Goal: Use online tool/utility: Utilize a website feature to perform a specific function

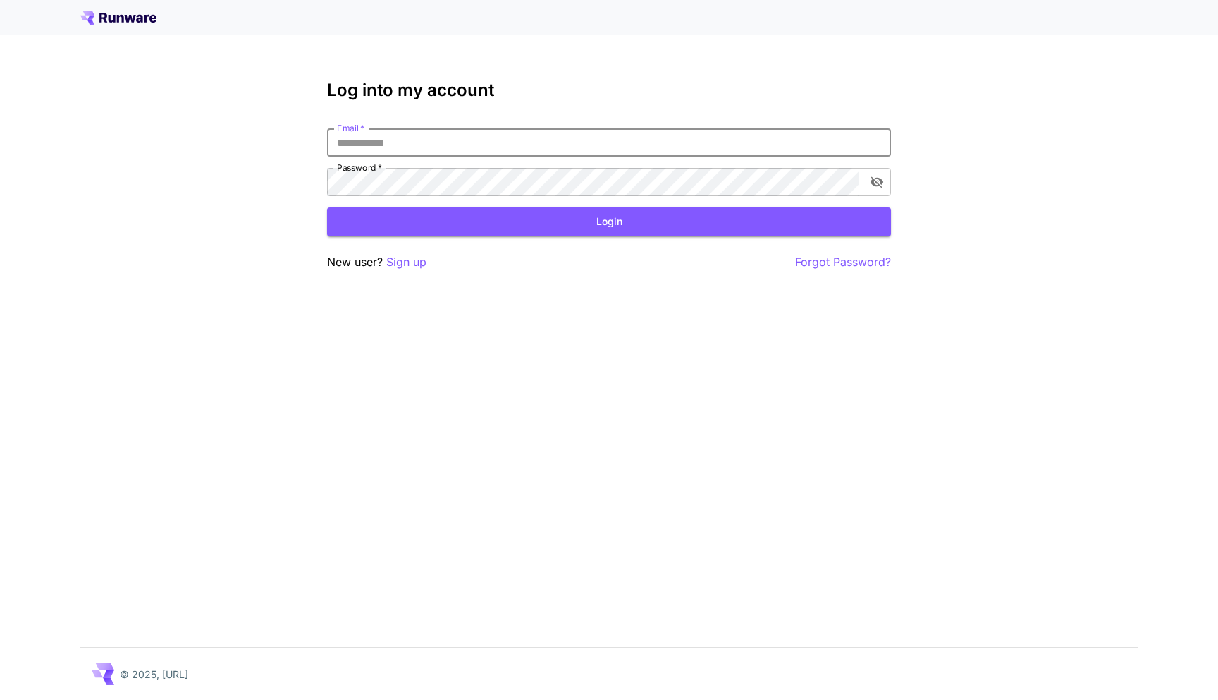
click at [417, 143] on input "Email   *" at bounding box center [609, 142] width 564 height 28
type input "**********"
click at [493, 216] on button "Login" at bounding box center [609, 221] width 564 height 29
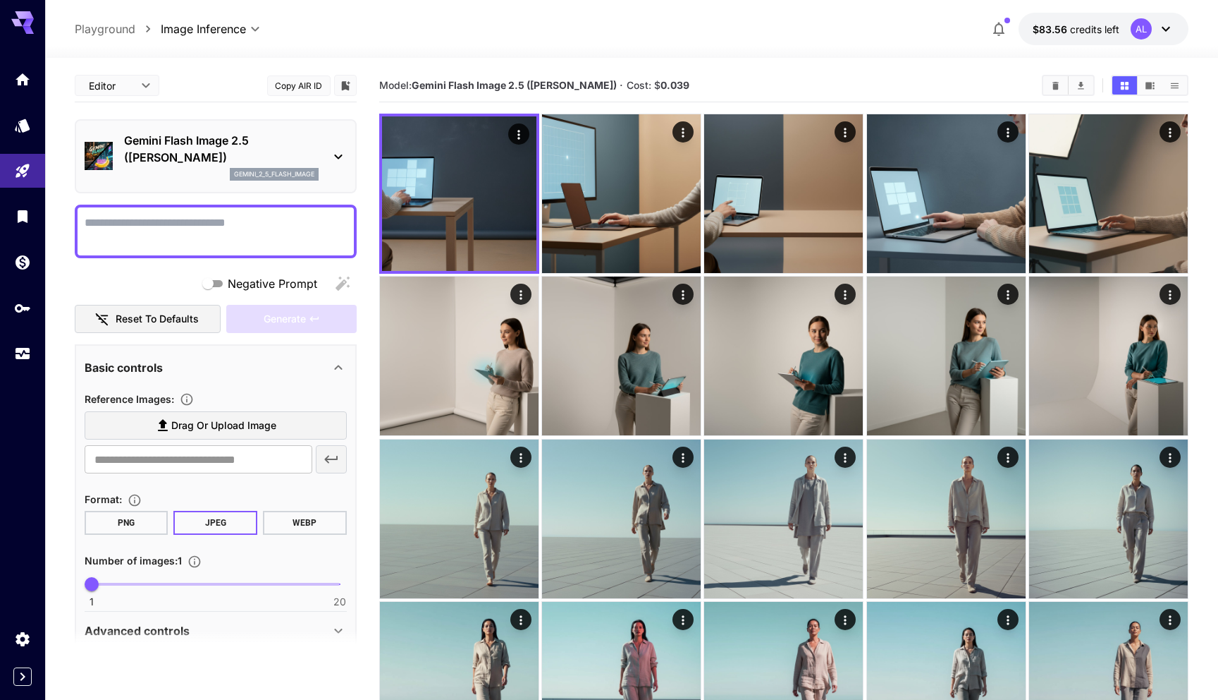
click at [199, 217] on textarea "Negative Prompt" at bounding box center [216, 231] width 262 height 34
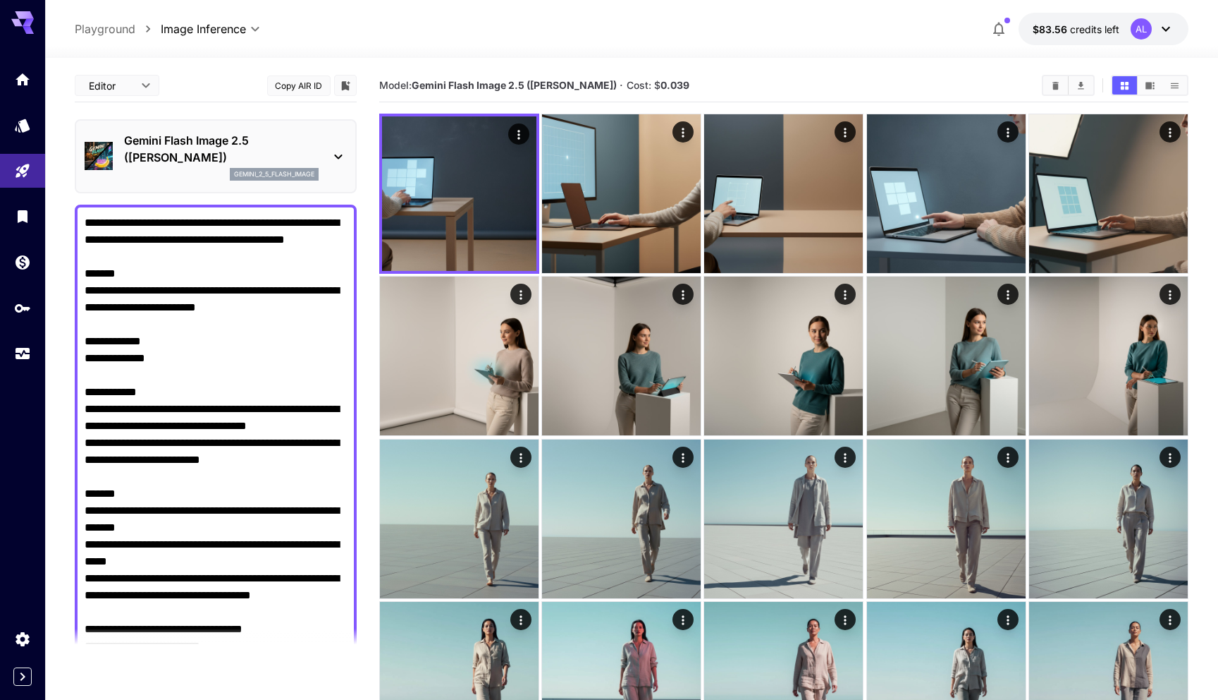
scroll to position [920, 0]
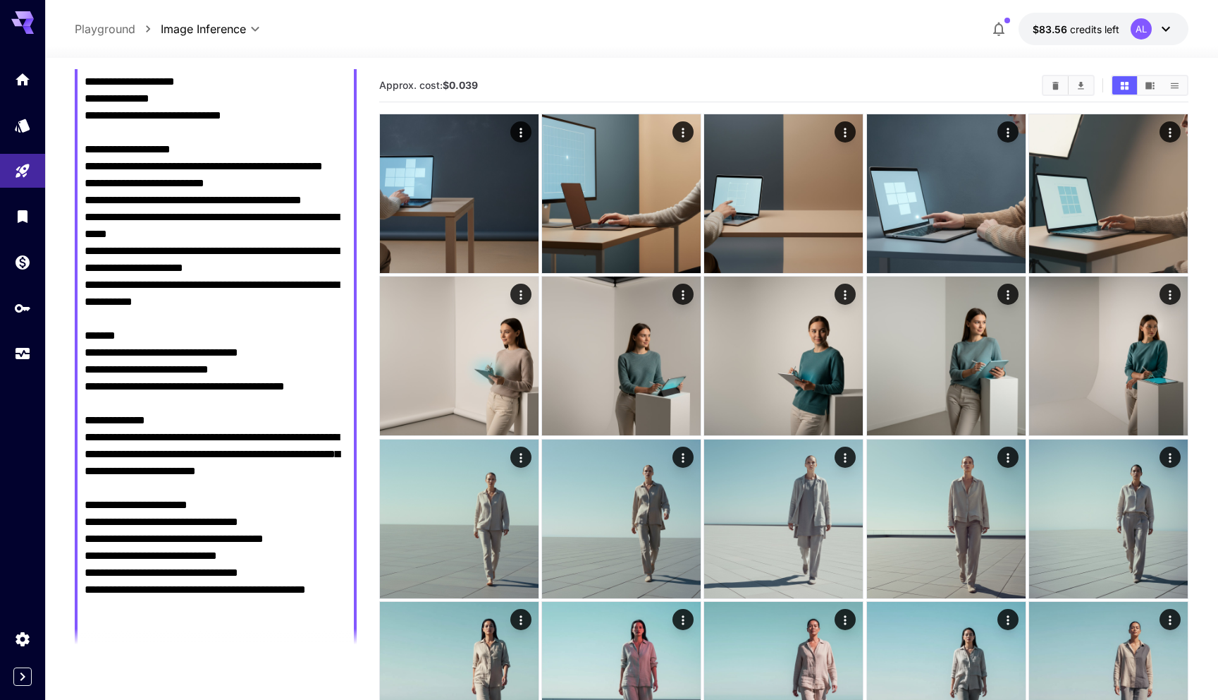
type textarea "**********"
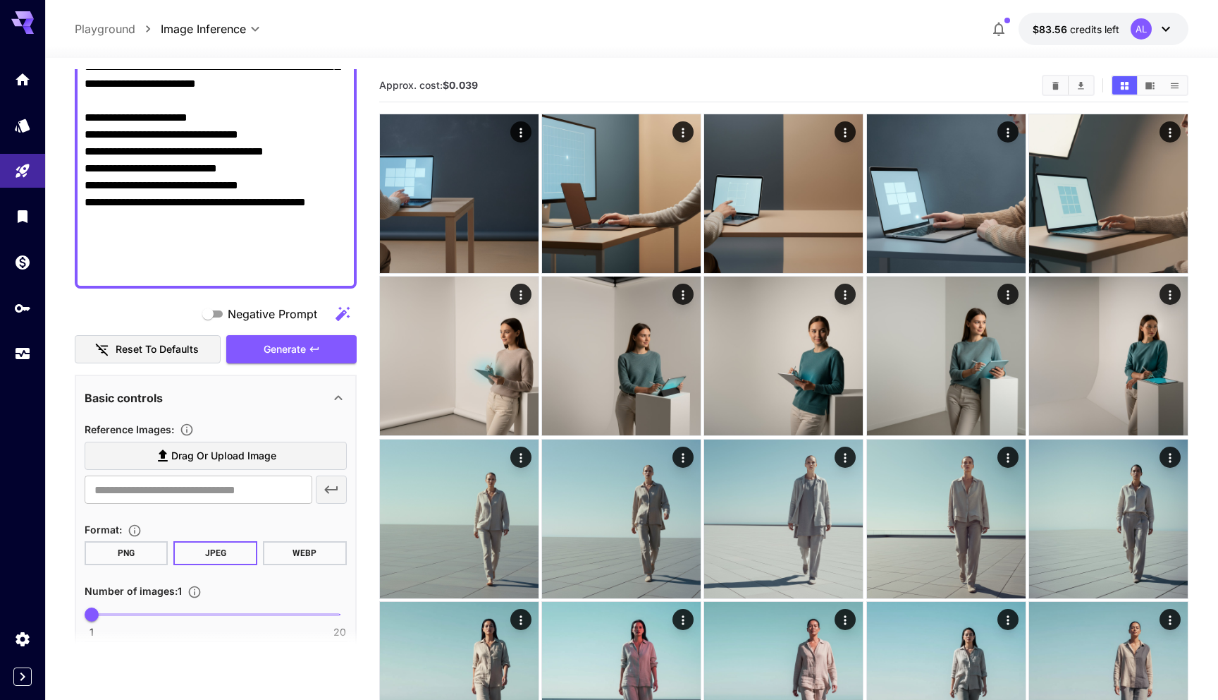
scroll to position [1331, 0]
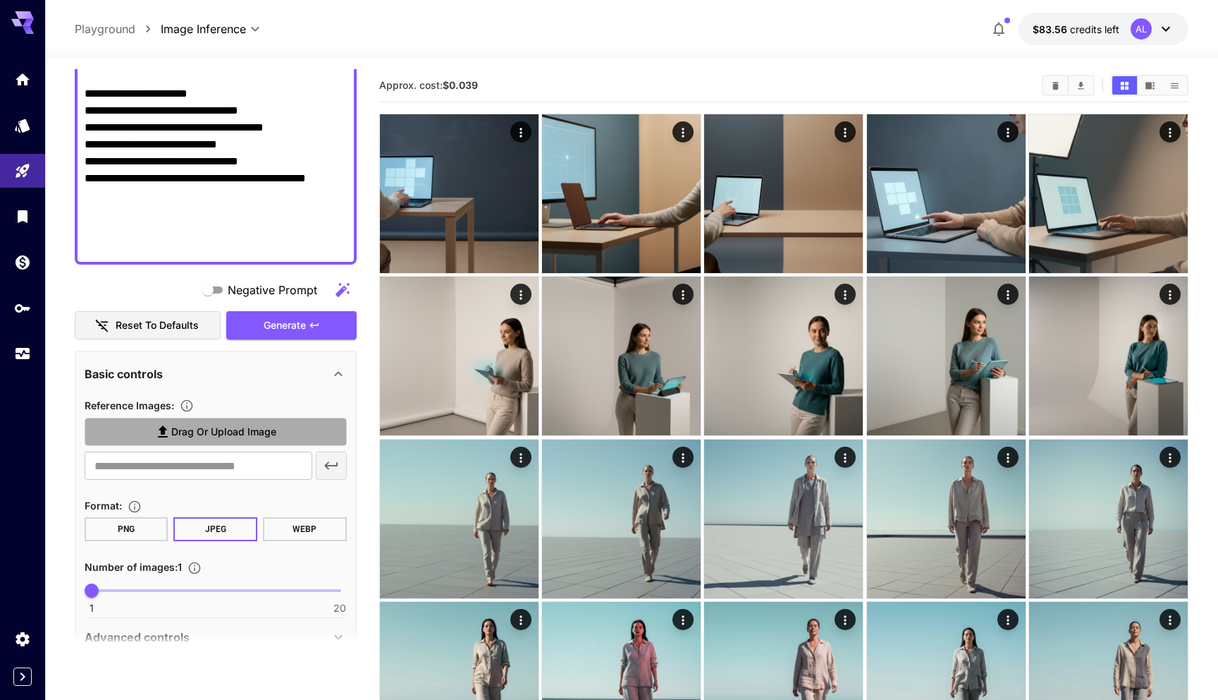
click at [226, 425] on span "Drag or upload image" at bounding box center [223, 432] width 105 height 18
click at [0, 0] on input "Drag or upload image" at bounding box center [0, 0] width 0 height 0
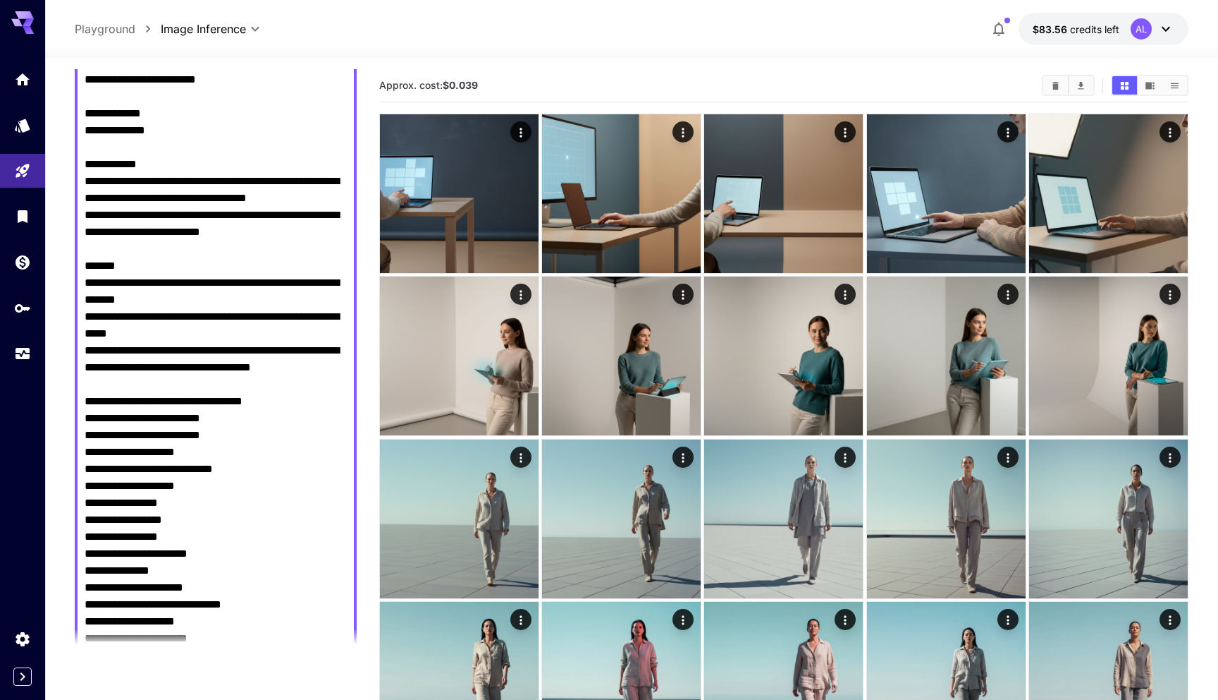
scroll to position [0, 0]
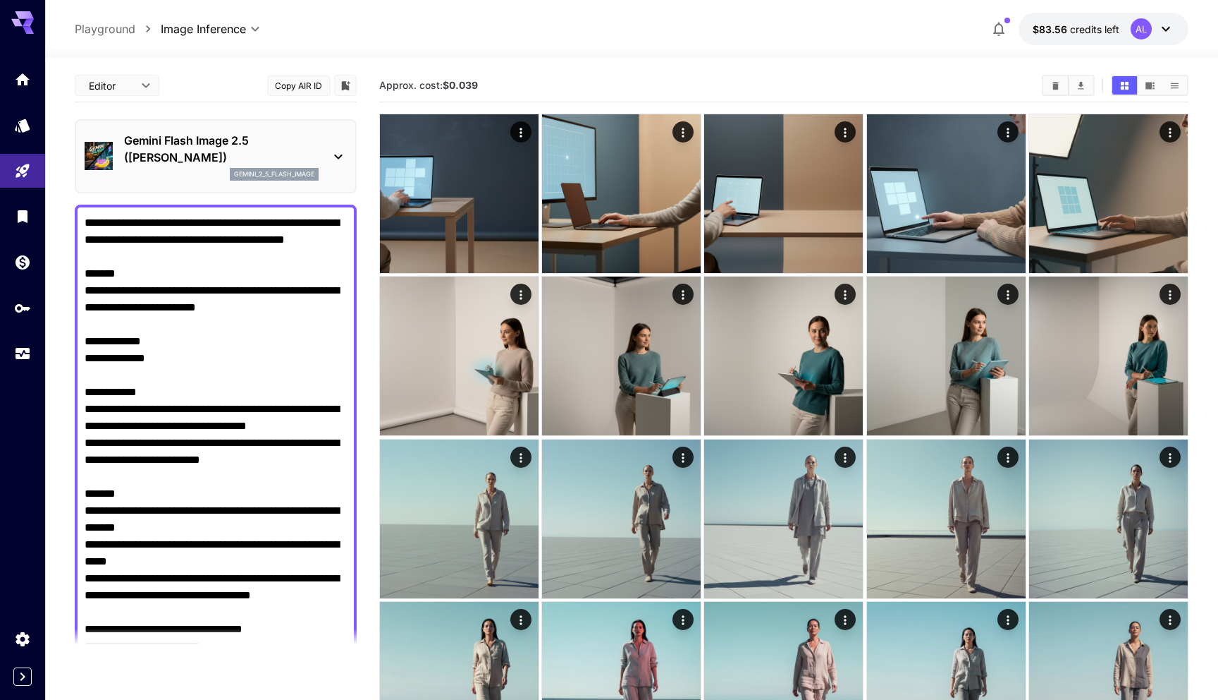
type input "**********"
drag, startPoint x: 161, startPoint y: 374, endPoint x: 16, endPoint y: 374, distance: 144.6
paste textarea "**********"
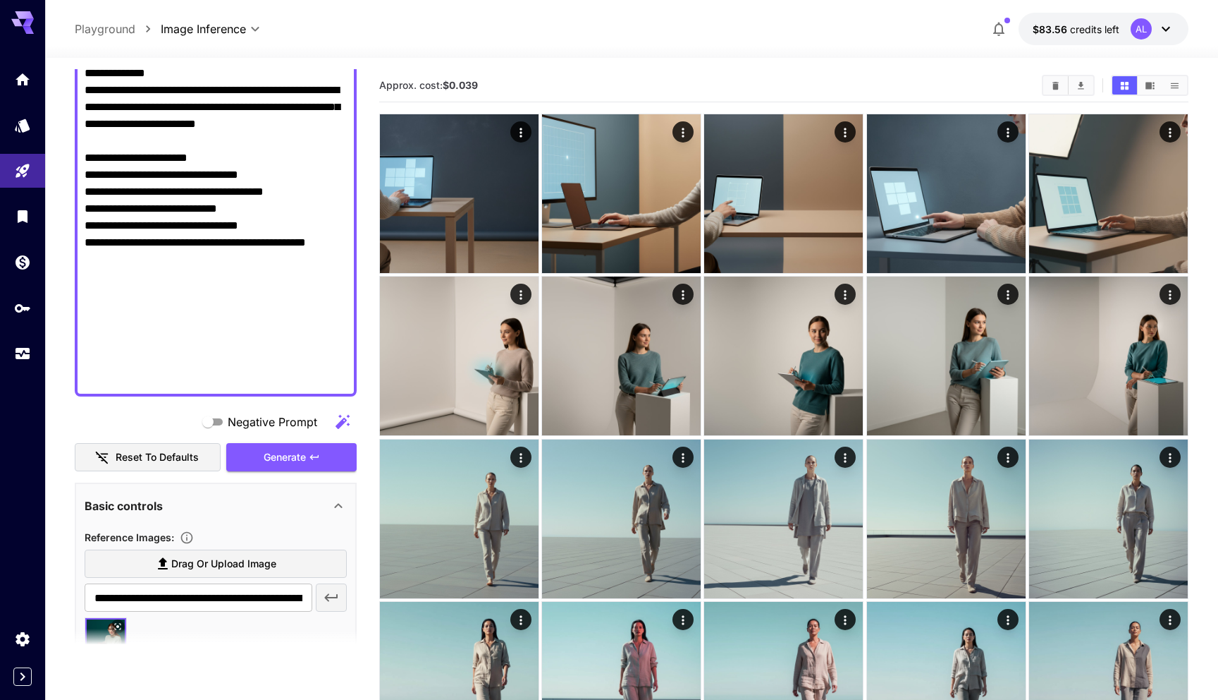
scroll to position [1589, 0]
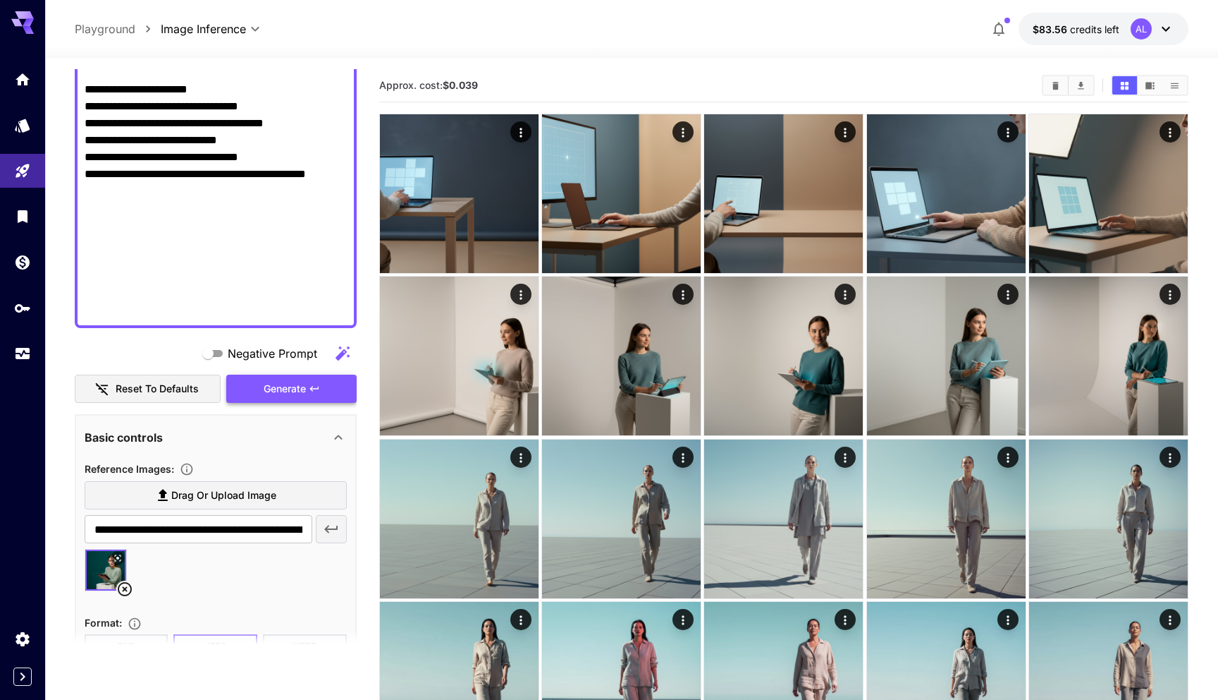
type textarea "**********"
click at [301, 391] on span "Generate" at bounding box center [285, 389] width 42 height 18
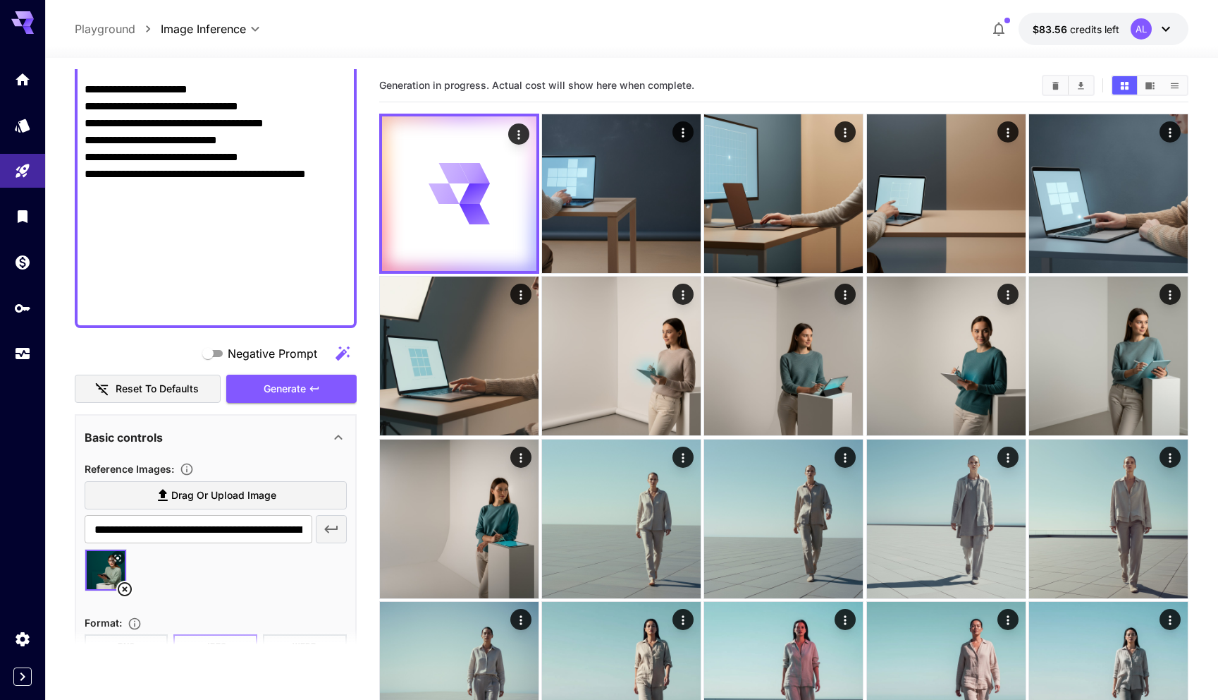
scroll to position [1773, 0]
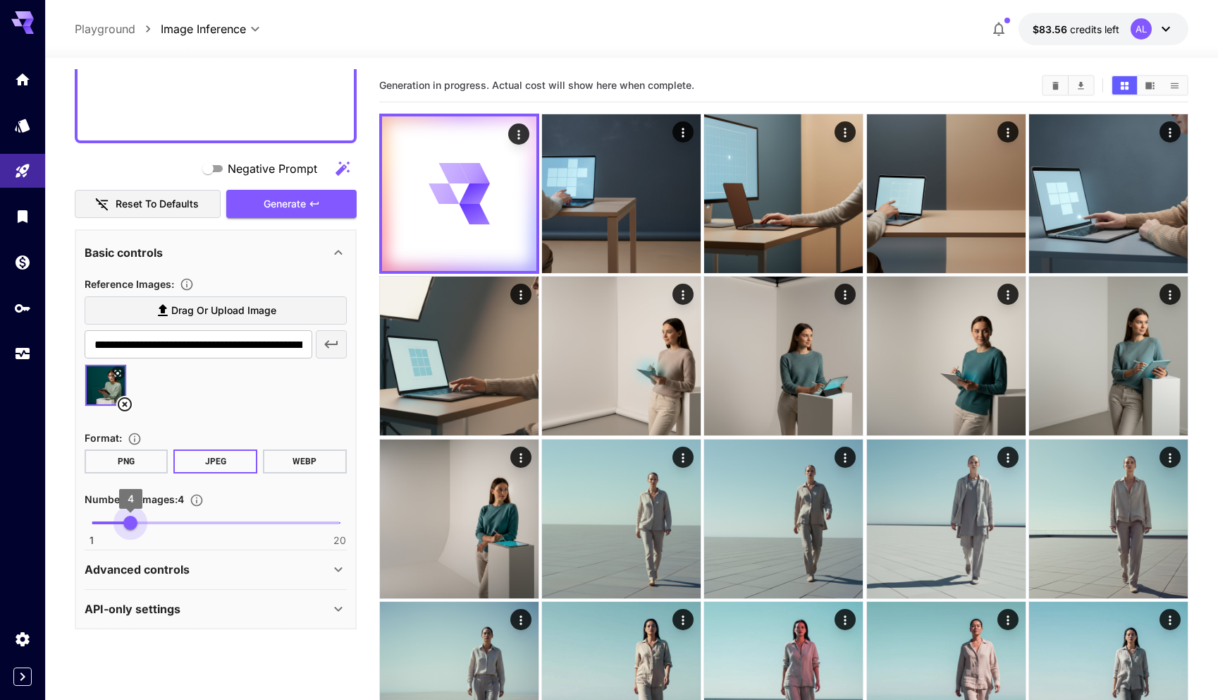
type input "*"
drag, startPoint x: 91, startPoint y: 526, endPoint x: 145, endPoint y: 526, distance: 53.6
click at [145, 526] on span "5" at bounding box center [144, 522] width 14 height 14
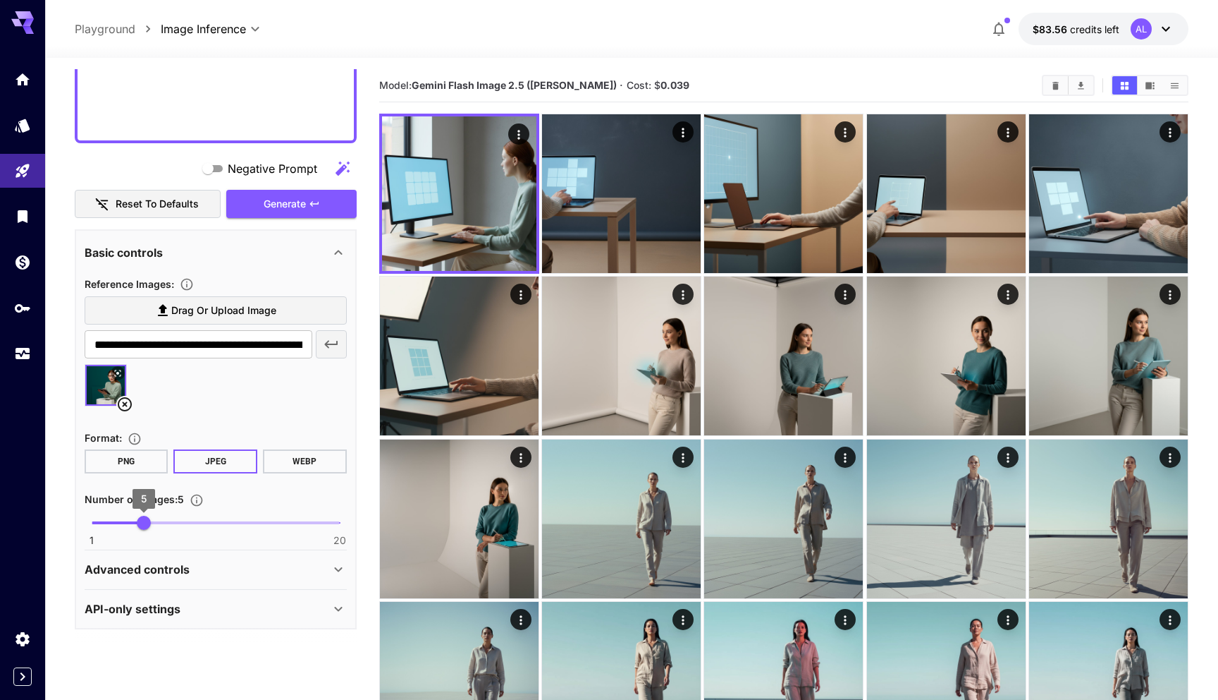
scroll to position [171, 0]
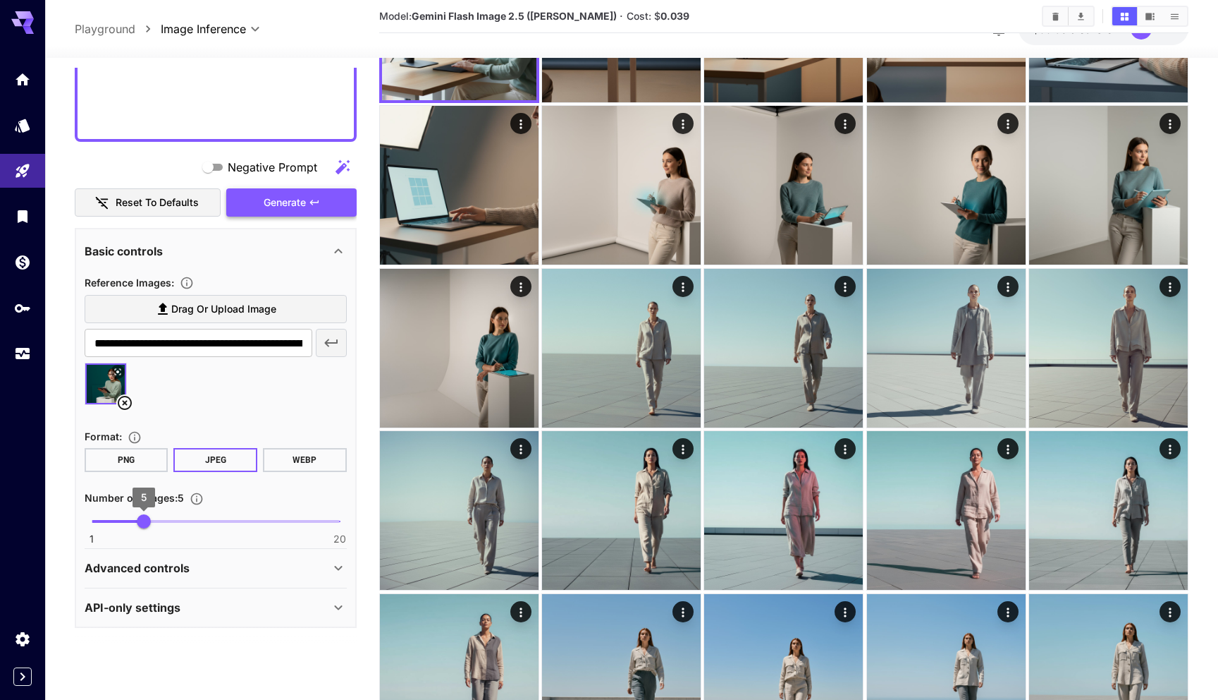
click at [317, 204] on icon "button" at bounding box center [314, 202] width 11 height 11
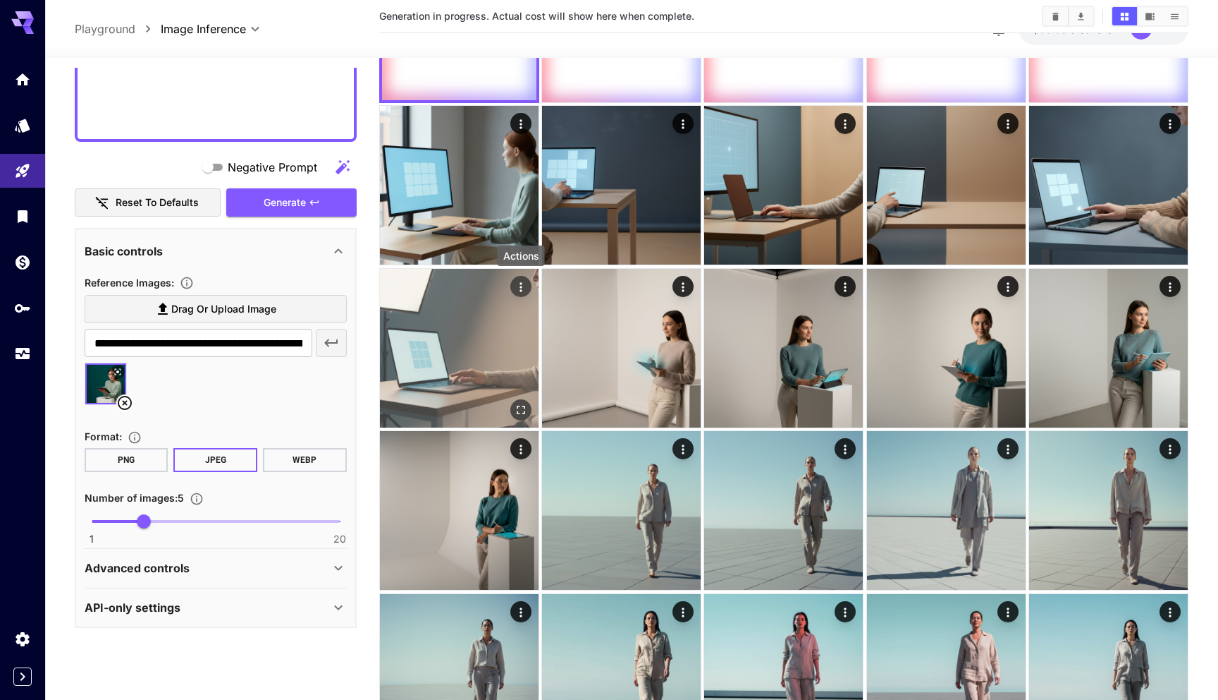
scroll to position [0, 0]
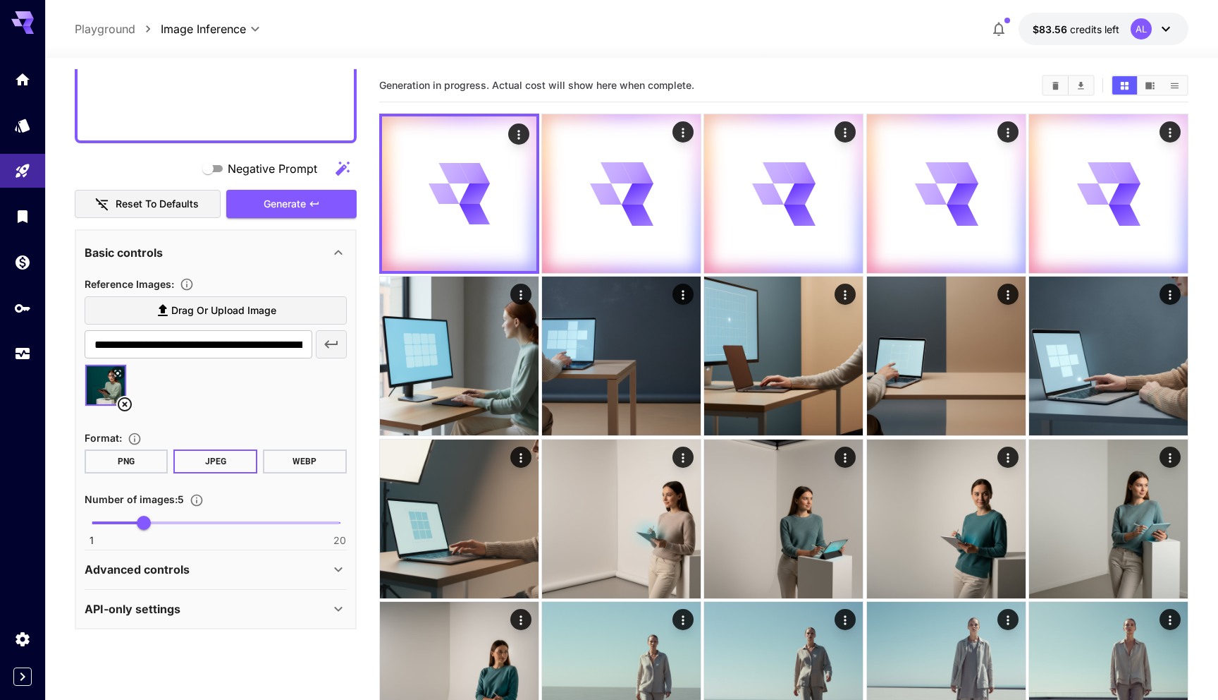
click at [125, 403] on icon at bounding box center [125, 404] width 14 height 14
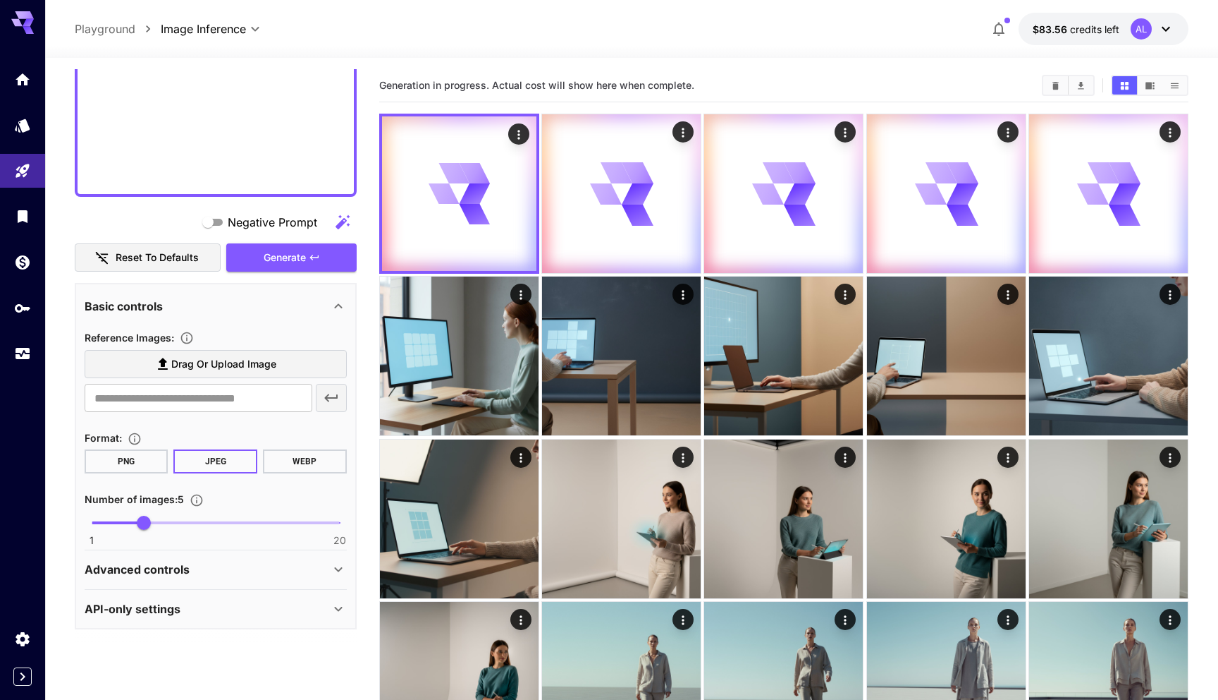
click at [219, 365] on span "Drag or upload image" at bounding box center [223, 364] width 105 height 18
click at [0, 0] on input "Drag or upload image" at bounding box center [0, 0] width 0 height 0
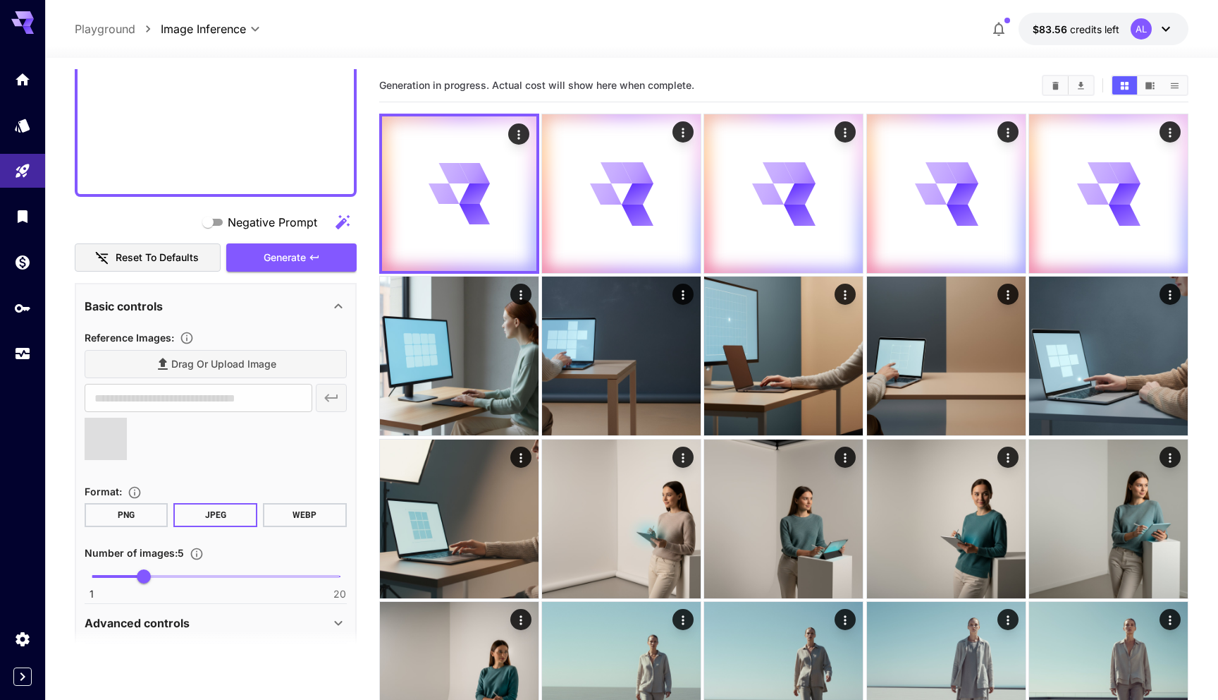
click at [250, 433] on div at bounding box center [216, 444] width 262 height 54
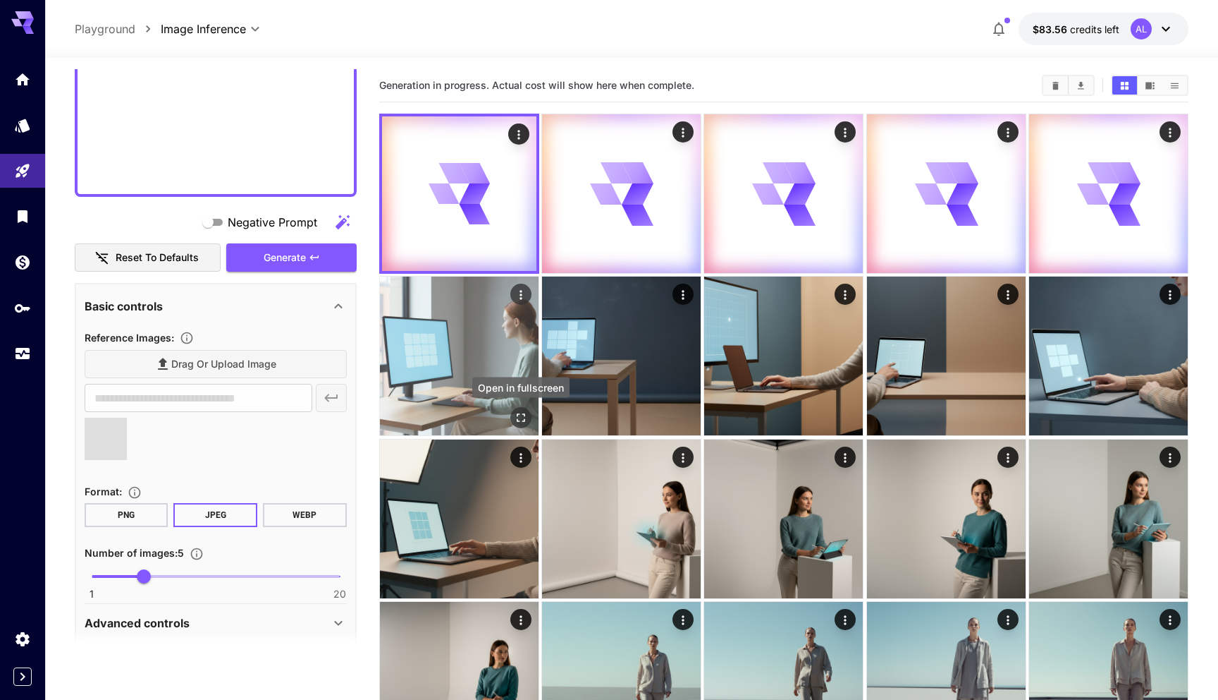
click at [523, 419] on icon "Open in fullscreen" at bounding box center [521, 418] width 14 height 14
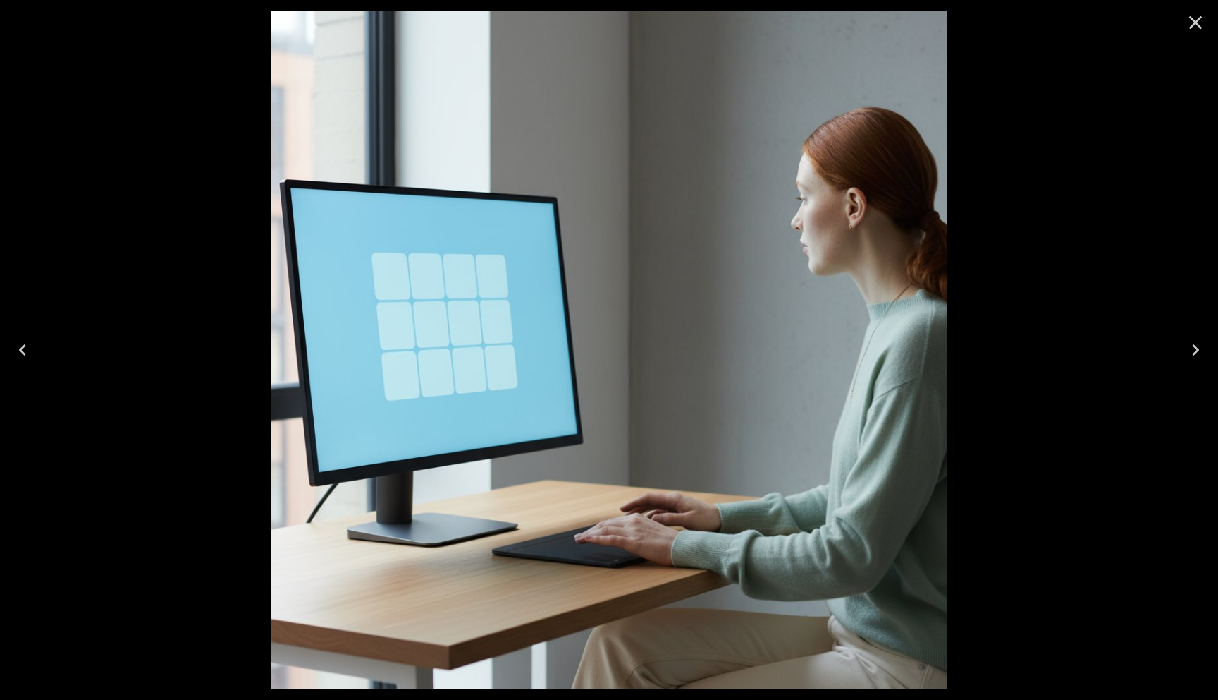
click at [1201, 30] on icon "Close" at bounding box center [1196, 22] width 23 height 23
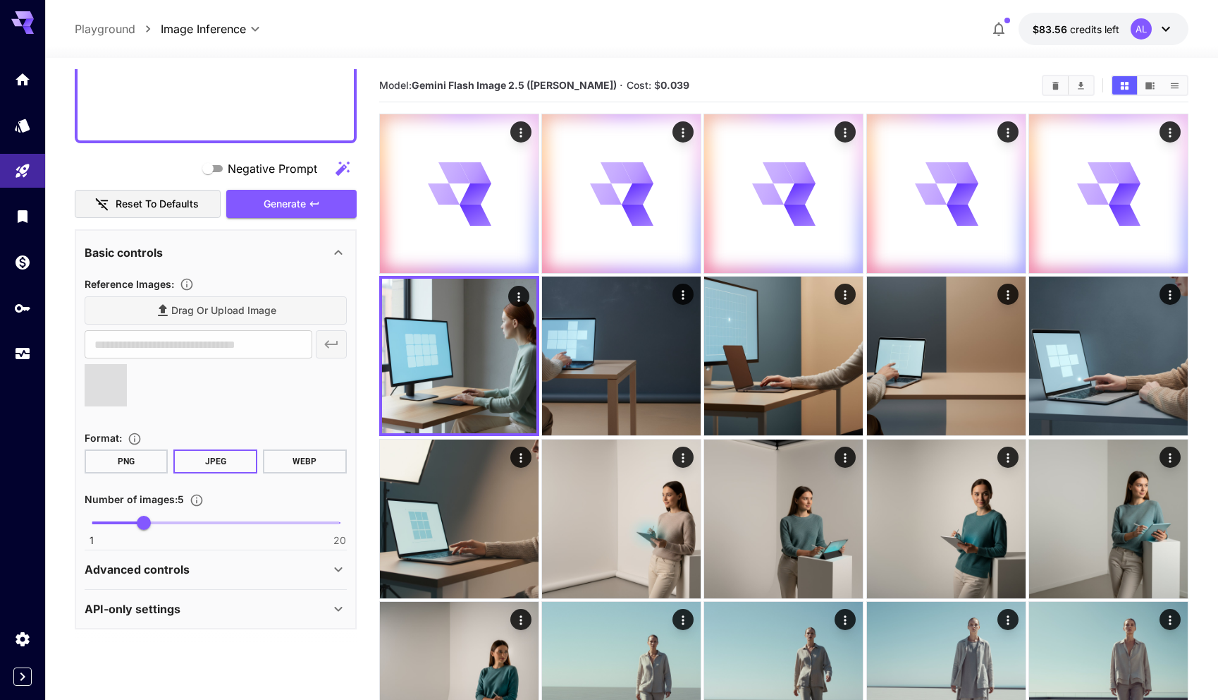
scroll to position [1677, 0]
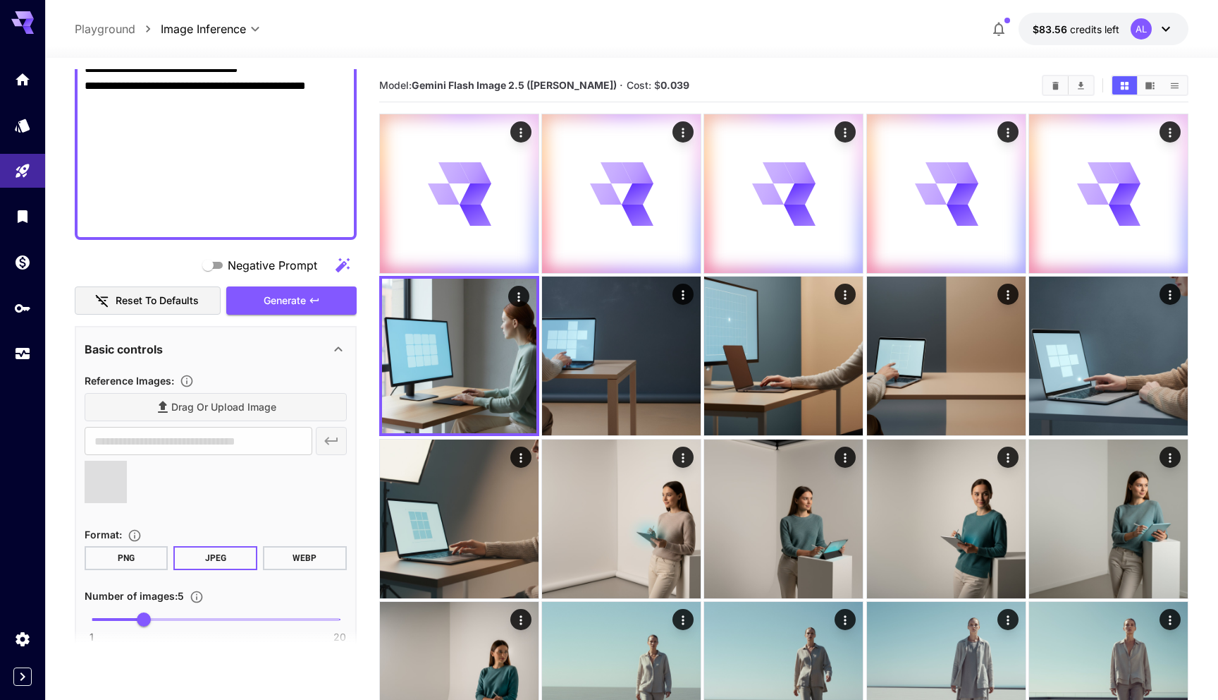
click at [110, 494] on span at bounding box center [106, 481] width 42 height 42
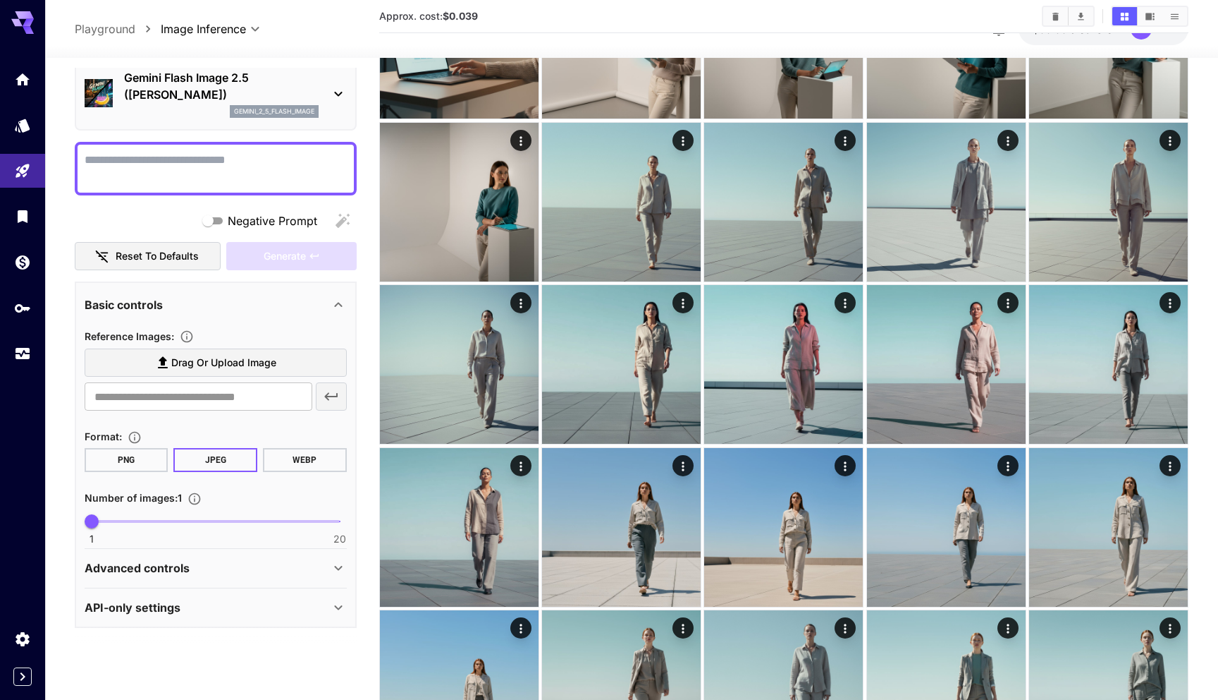
scroll to position [321, 0]
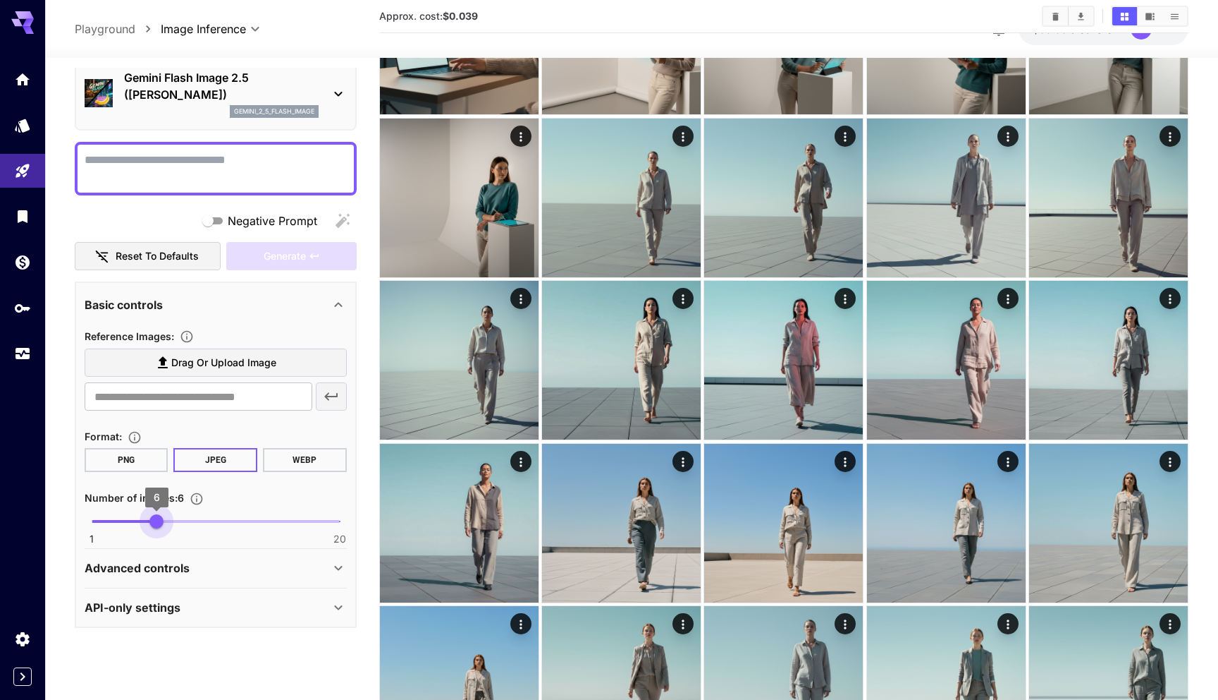
type input "*"
drag, startPoint x: 90, startPoint y: 520, endPoint x: 146, endPoint y: 522, distance: 56.5
click at [146, 522] on span "5" at bounding box center [144, 521] width 14 height 14
click at [210, 357] on span "Drag or upload image" at bounding box center [223, 363] width 105 height 18
click at [0, 0] on input "Drag or upload image" at bounding box center [0, 0] width 0 height 0
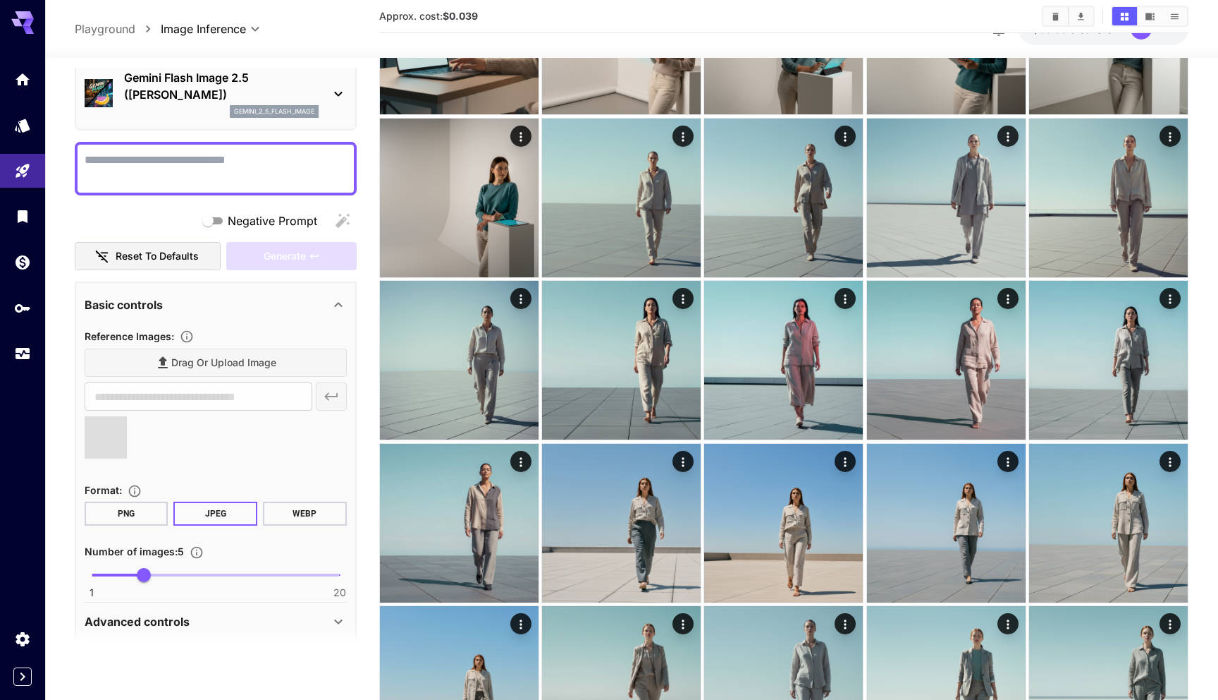
click at [194, 170] on textarea "Negative Prompt" at bounding box center [216, 169] width 262 height 34
paste textarea "**********"
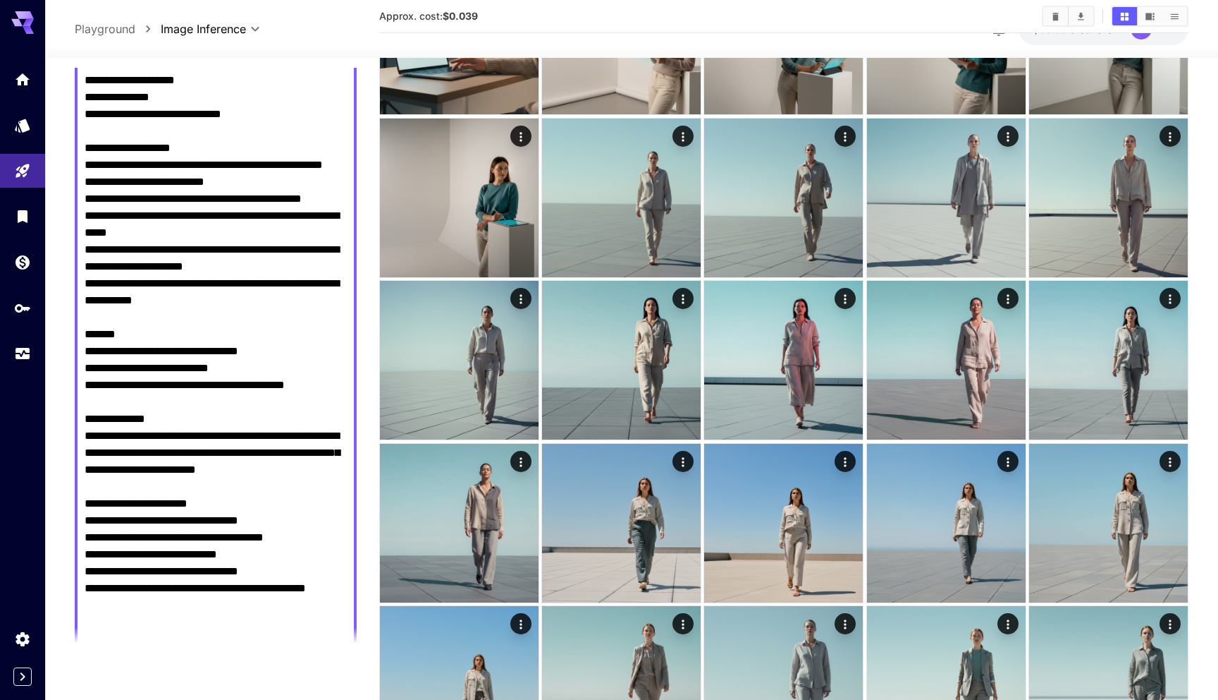
scroll to position [0, 0]
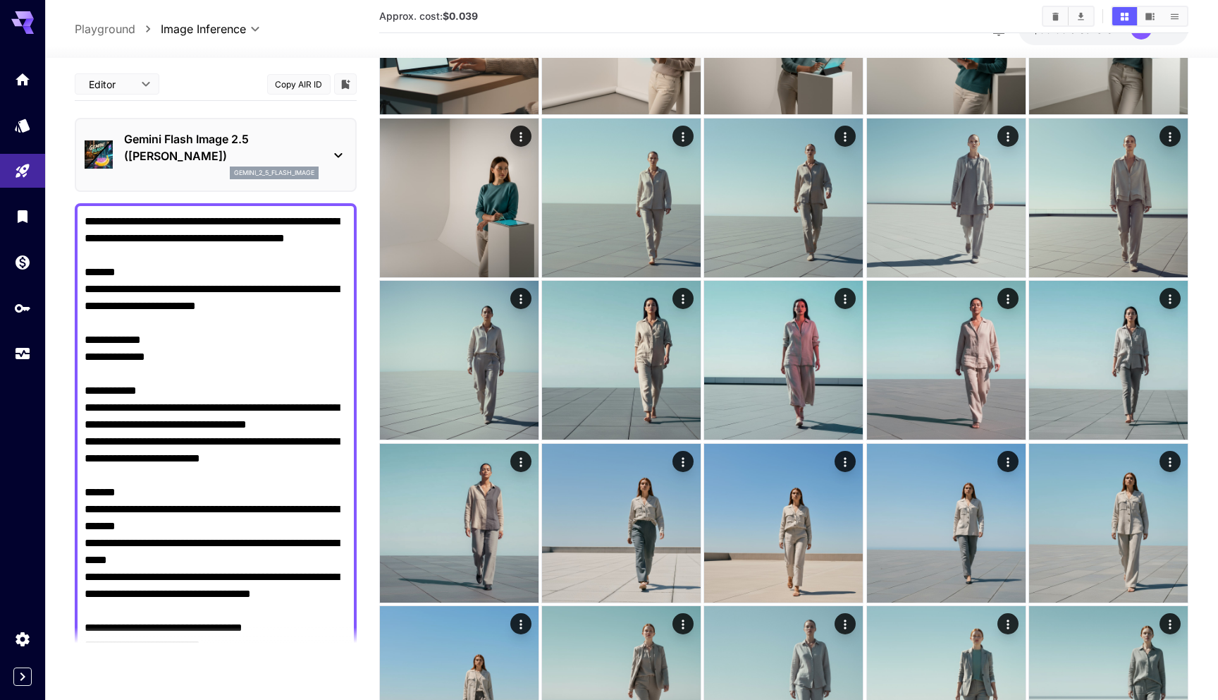
drag, startPoint x: 161, startPoint y: 371, endPoint x: 58, endPoint y: 372, distance: 103.7
paste textarea "**********"
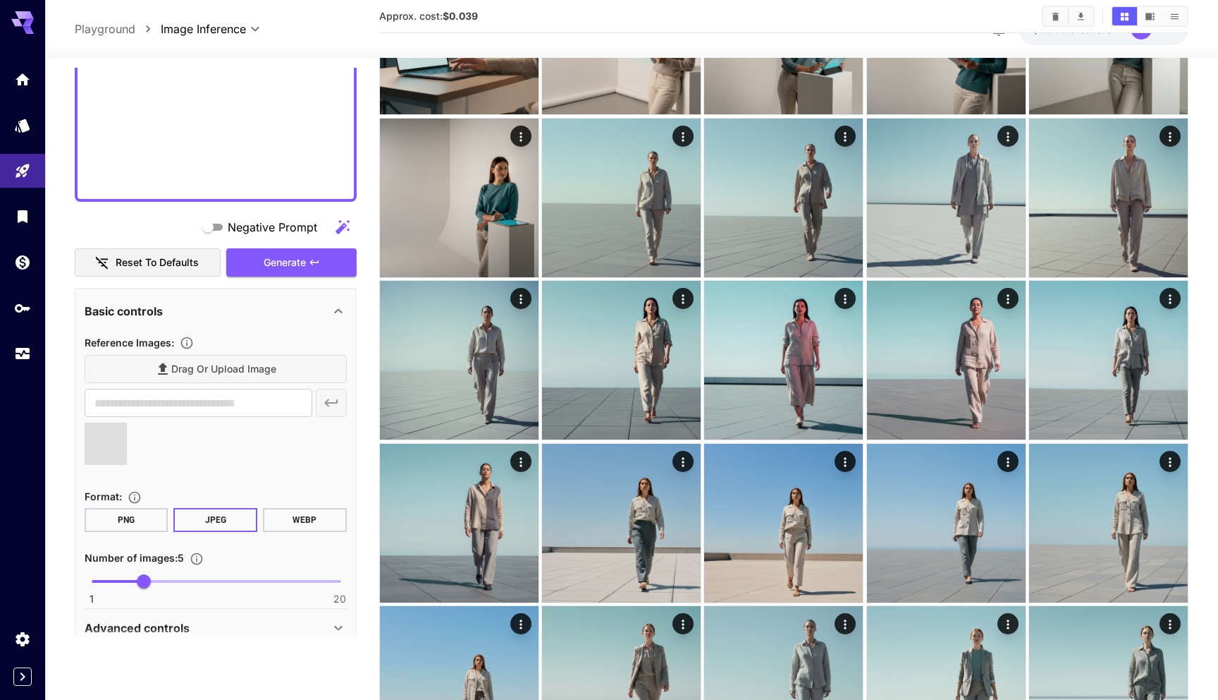
scroll to position [1735, 0]
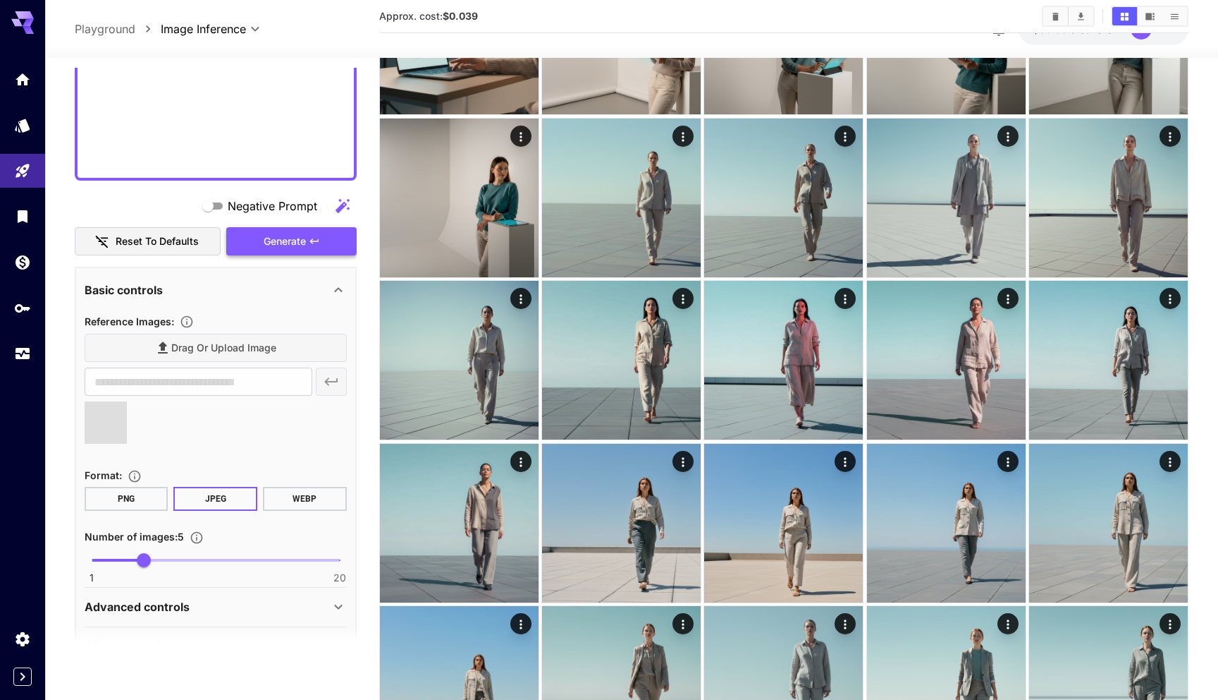
type textarea "**********"
click at [293, 236] on span "Generate" at bounding box center [285, 242] width 42 height 18
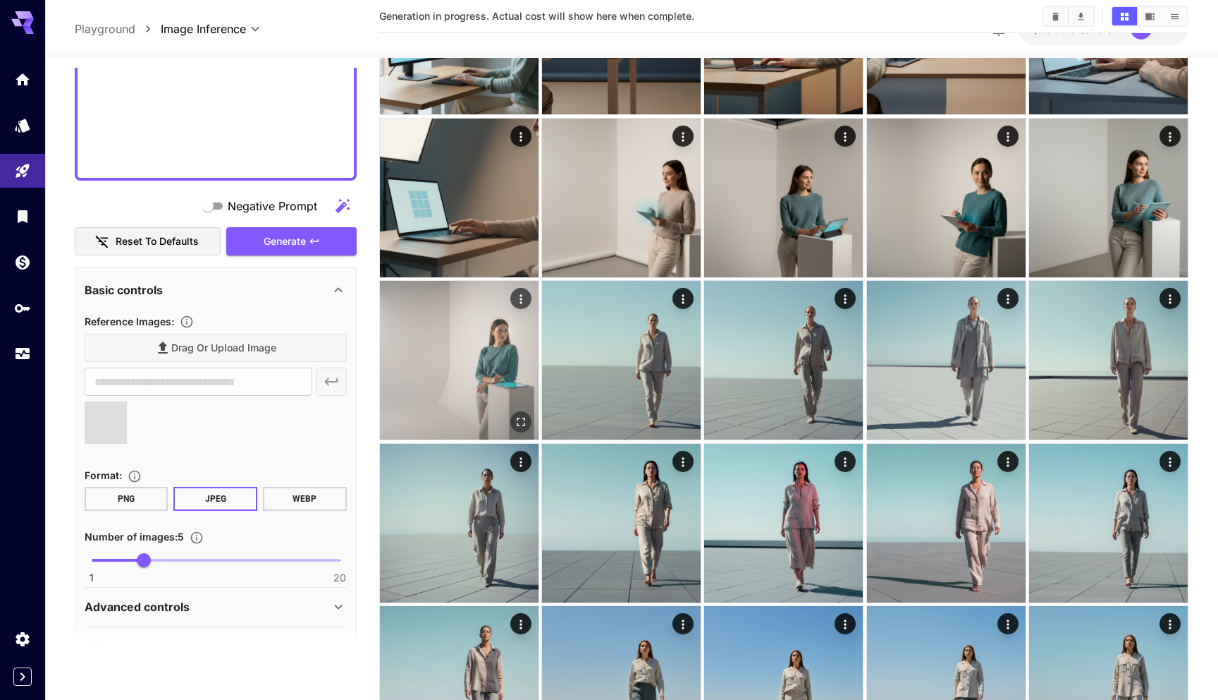
scroll to position [0, 0]
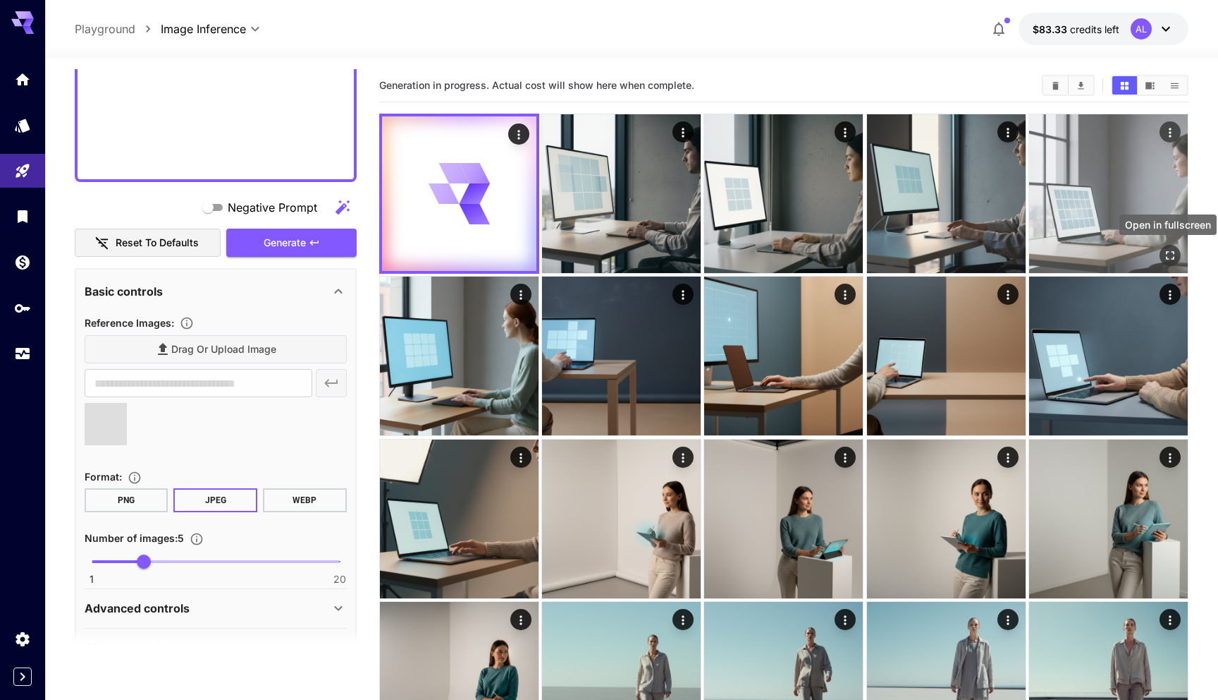
click at [1166, 253] on icon "Open in fullscreen" at bounding box center [1170, 255] width 14 height 14
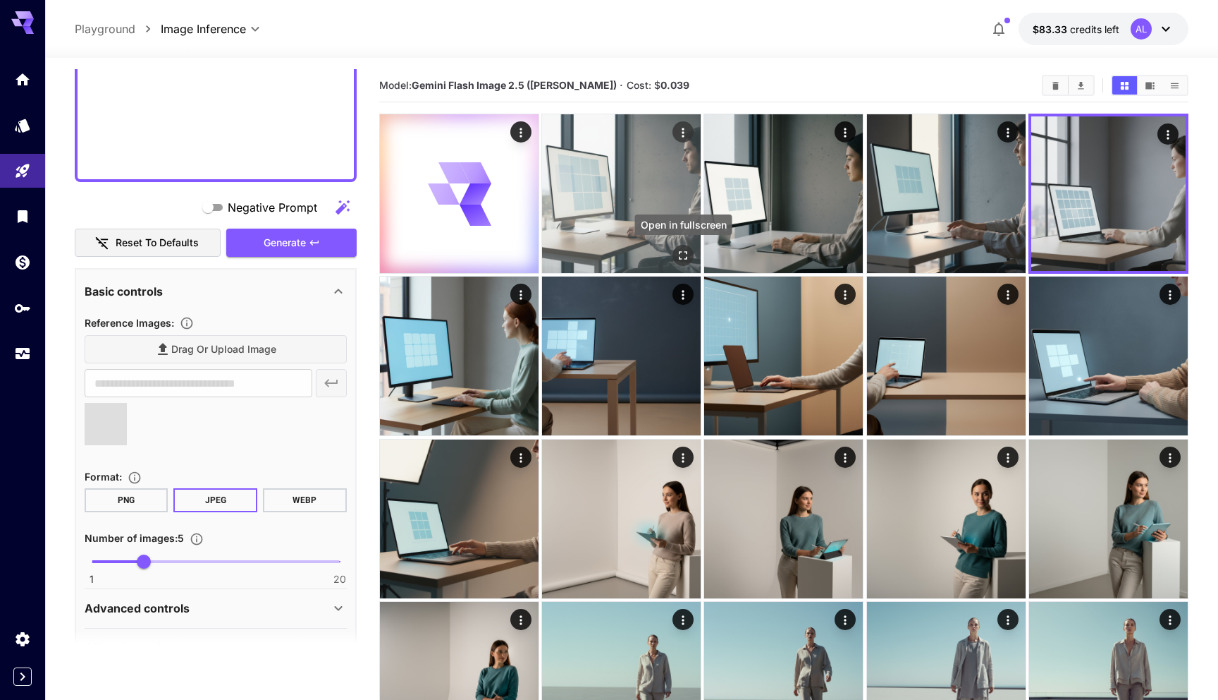
click at [682, 257] on icon "Open in fullscreen" at bounding box center [683, 255] width 14 height 14
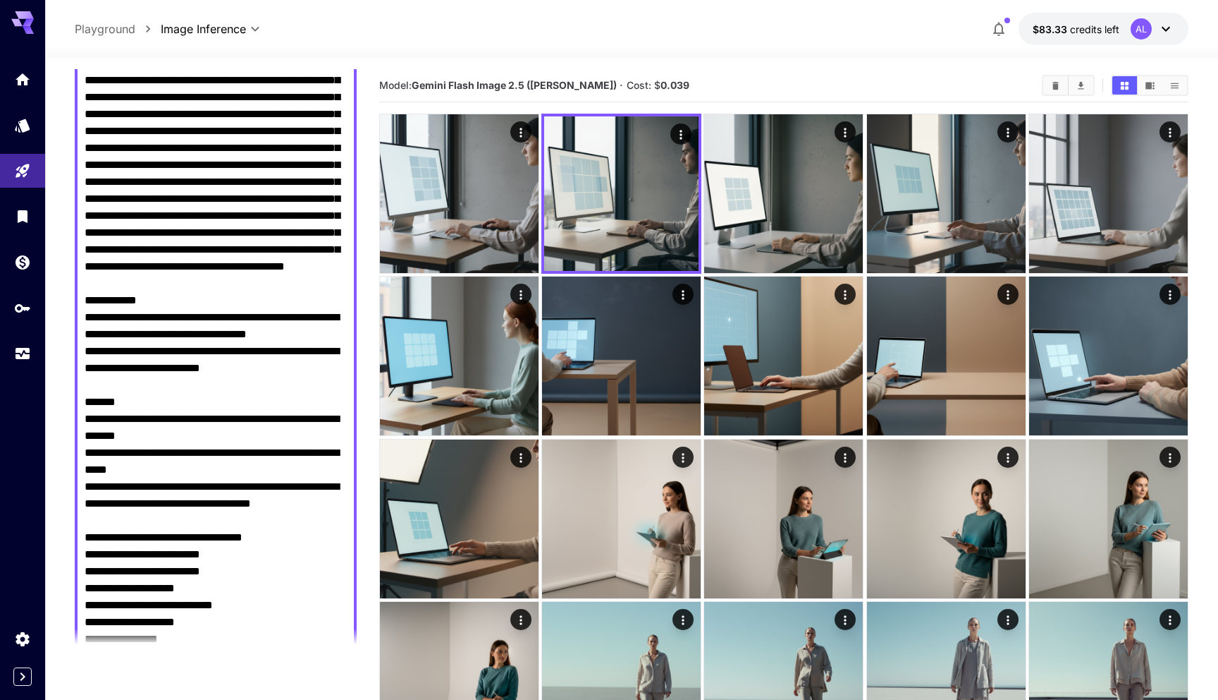
scroll to position [149, 0]
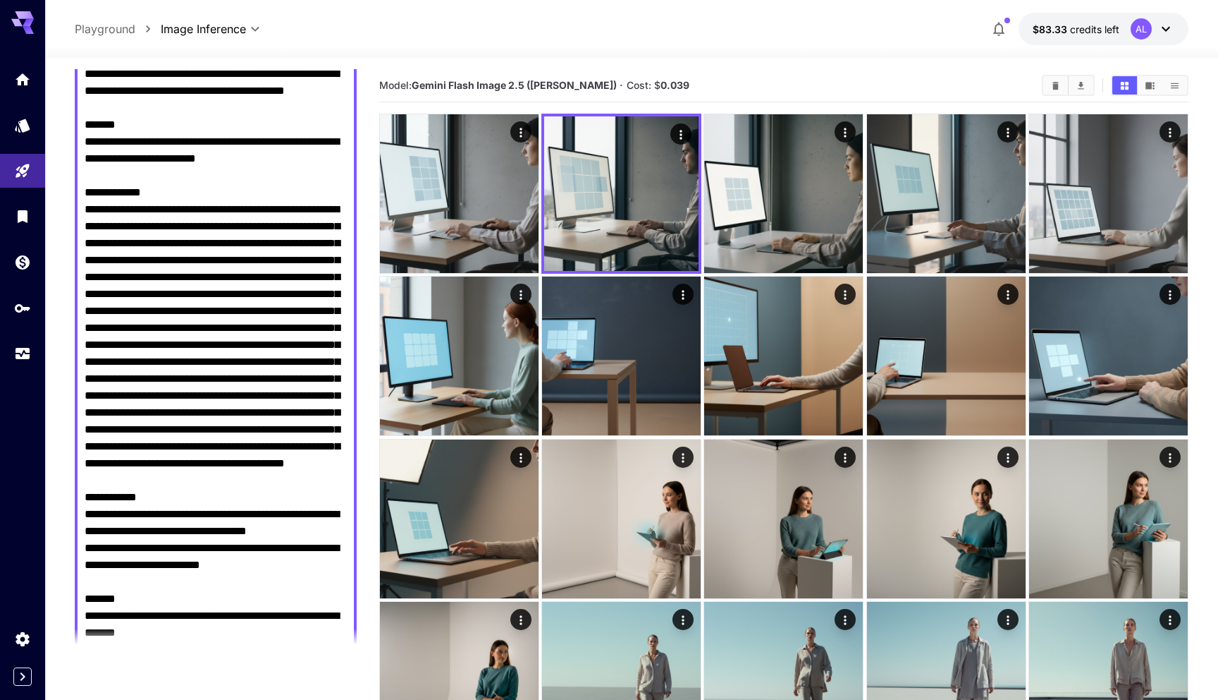
drag, startPoint x: 165, startPoint y: 549, endPoint x: 82, endPoint y: 227, distance: 332.1
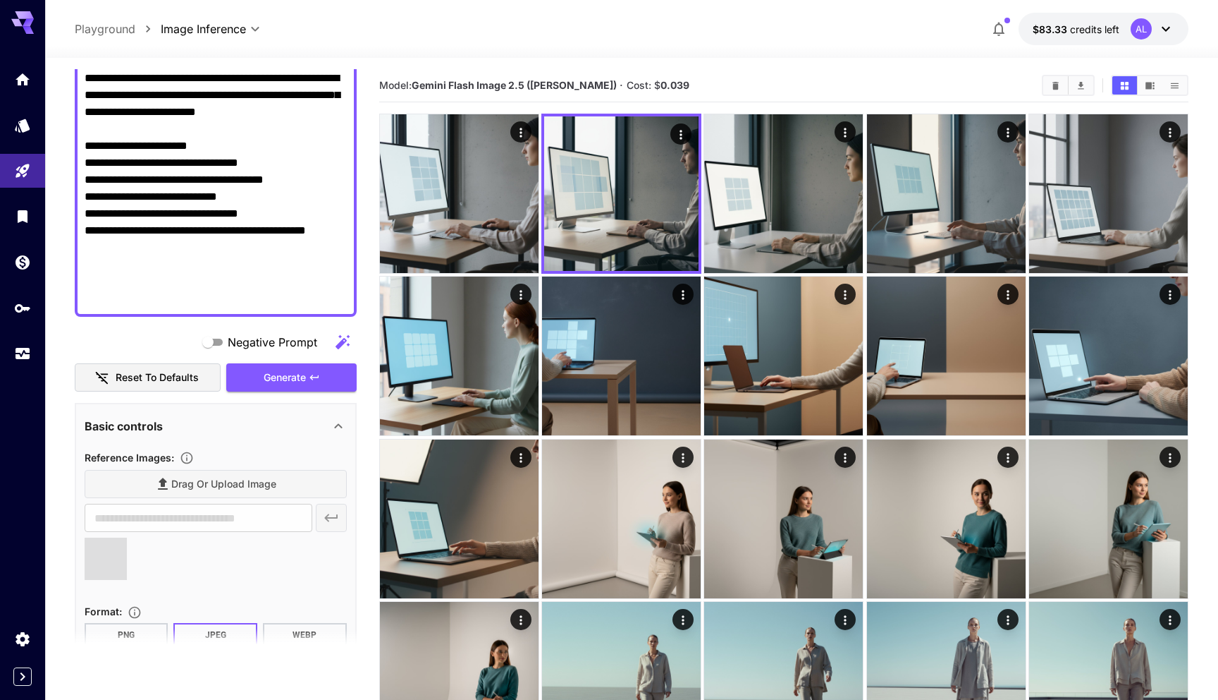
scroll to position [1452, 0]
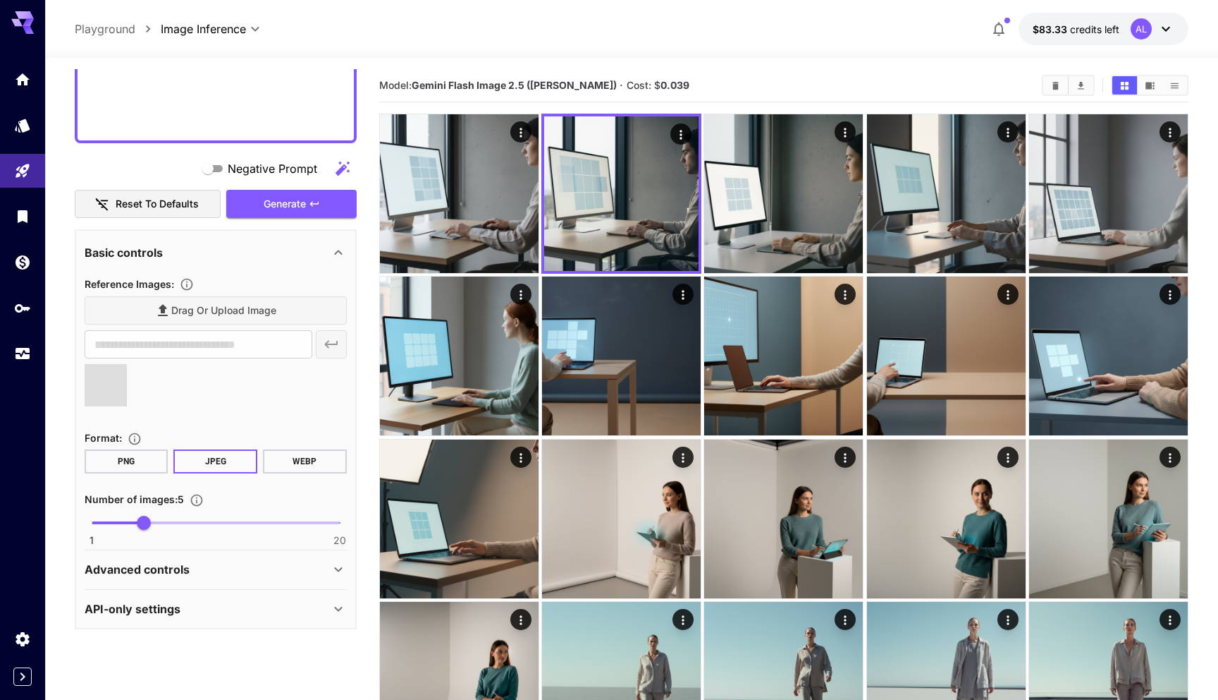
type textarea "**********"
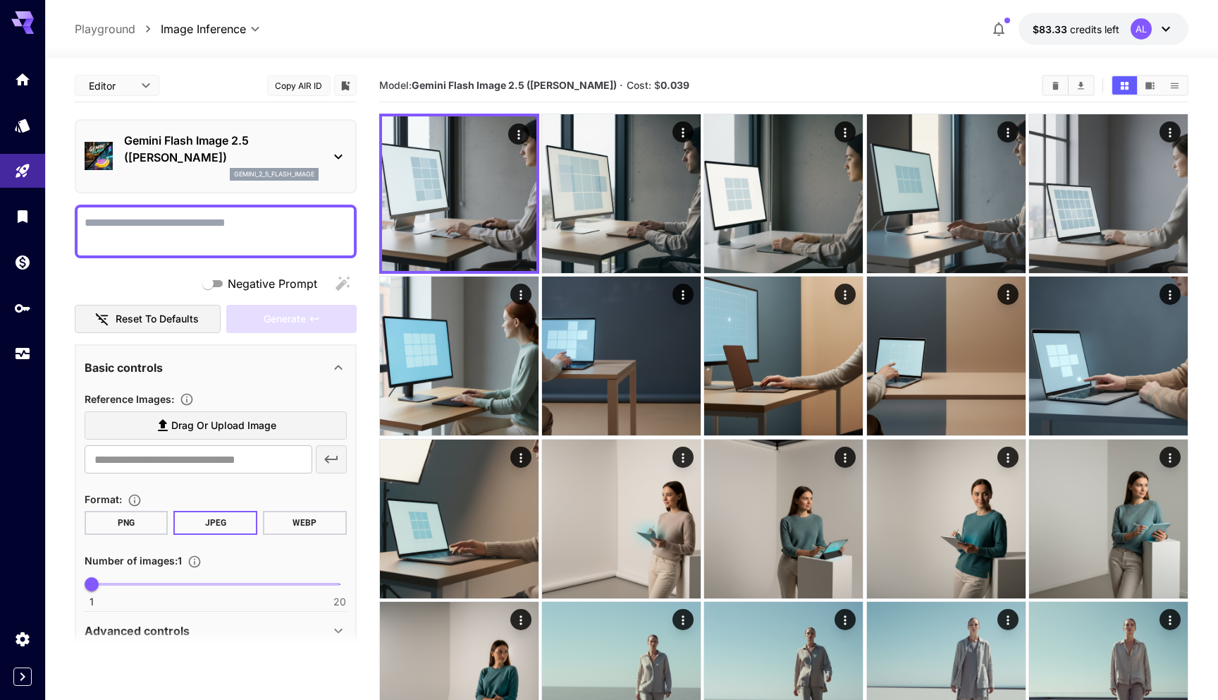
scroll to position [61, 0]
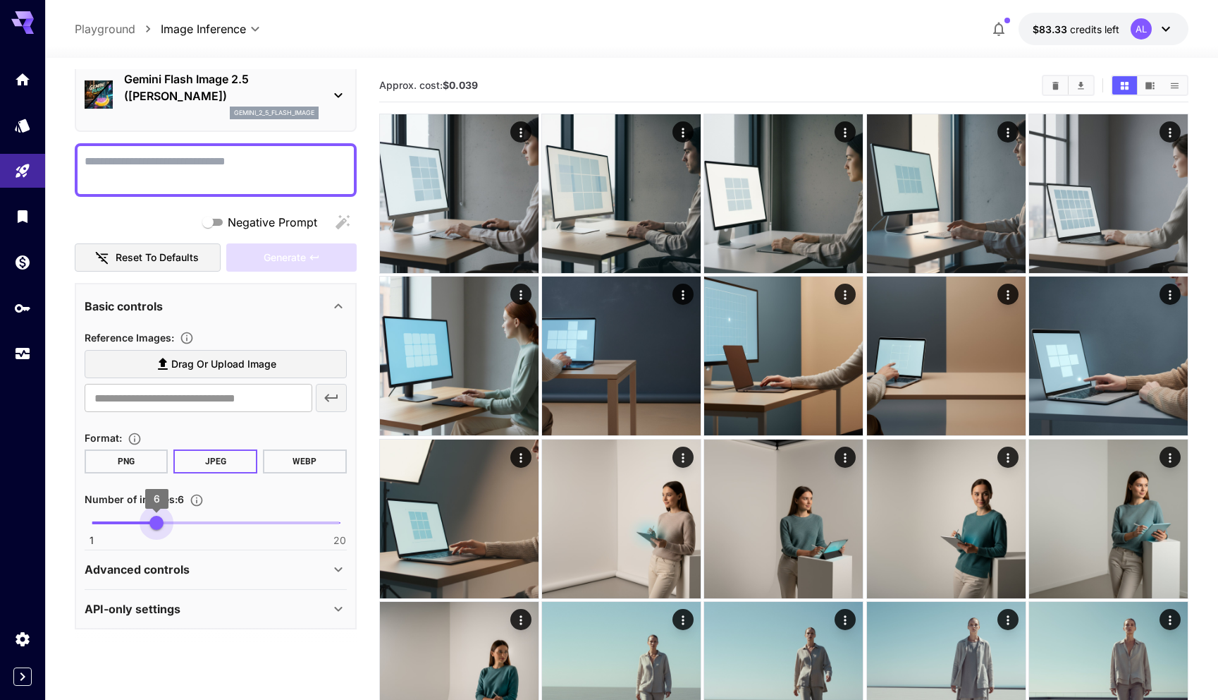
type input "*"
drag, startPoint x: 97, startPoint y: 520, endPoint x: 145, endPoint y: 520, distance: 48.0
click at [145, 520] on span "5" at bounding box center [144, 522] width 14 height 14
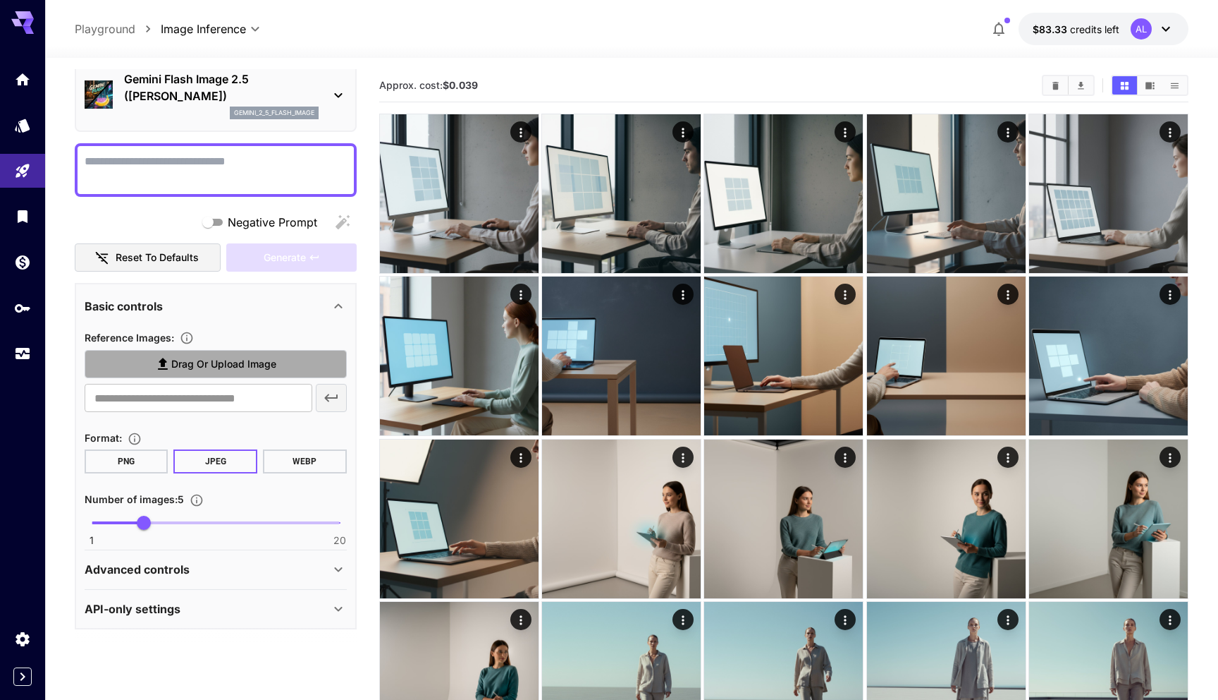
click at [230, 362] on span "Drag or upload image" at bounding box center [223, 364] width 105 height 18
click at [0, 0] on input "Drag or upload image" at bounding box center [0, 0] width 0 height 0
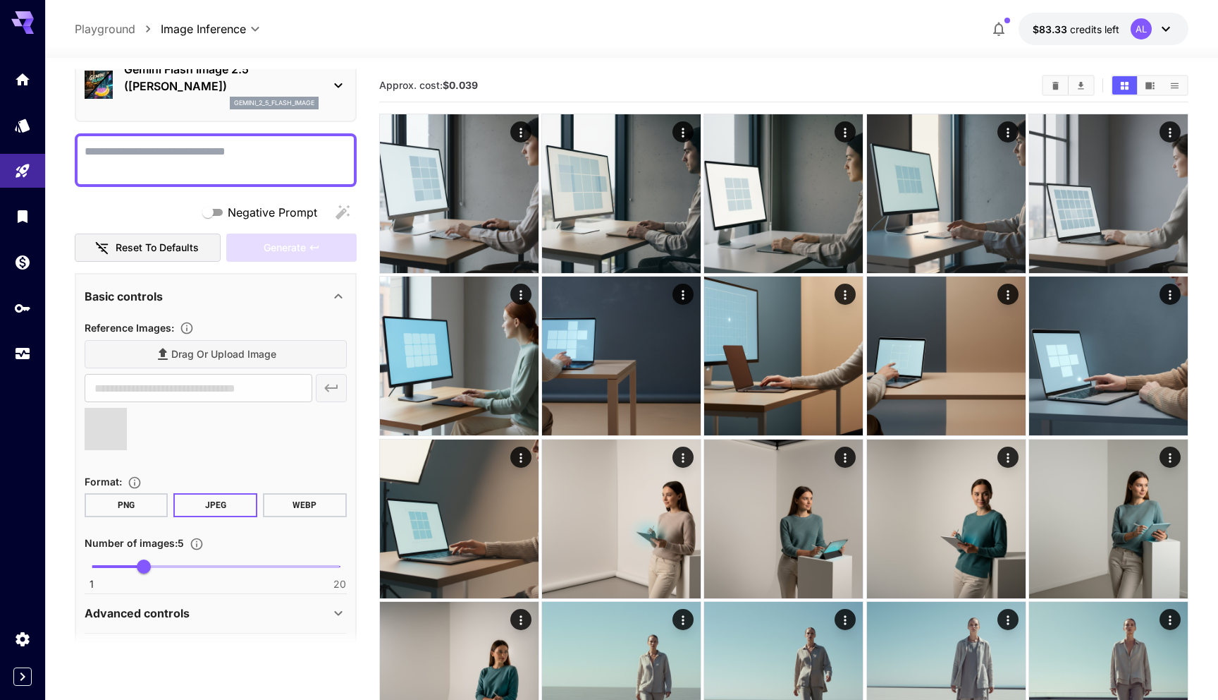
scroll to position [71, 0]
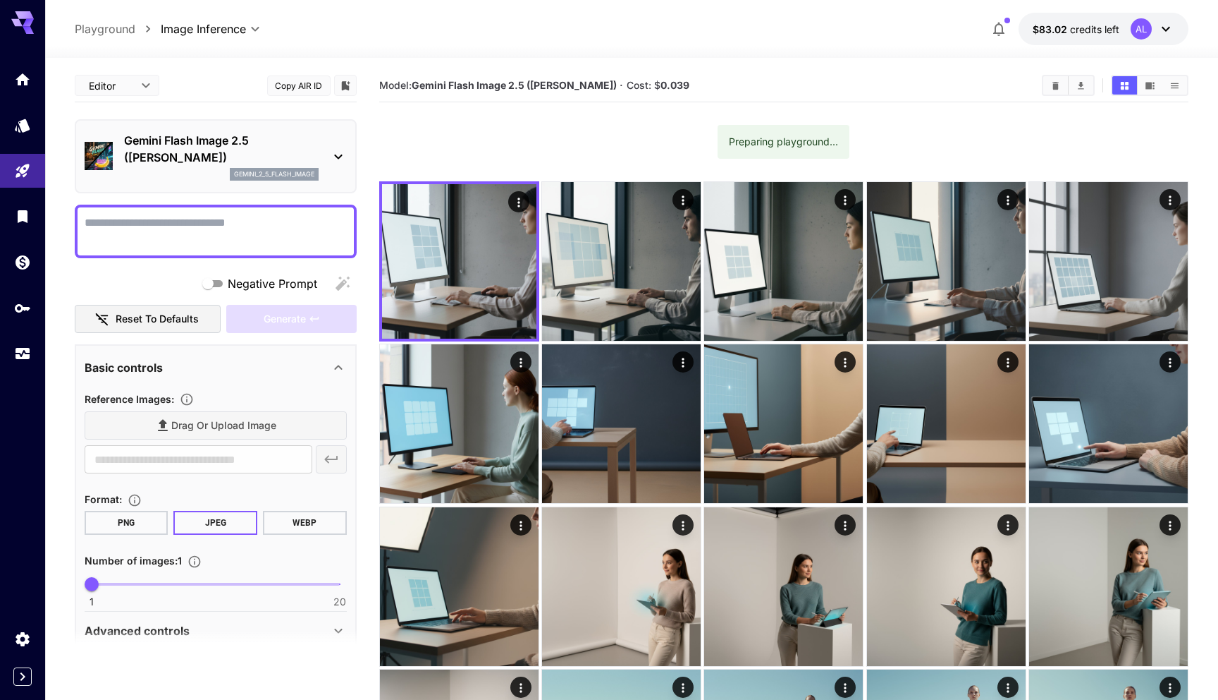
scroll to position [61, 0]
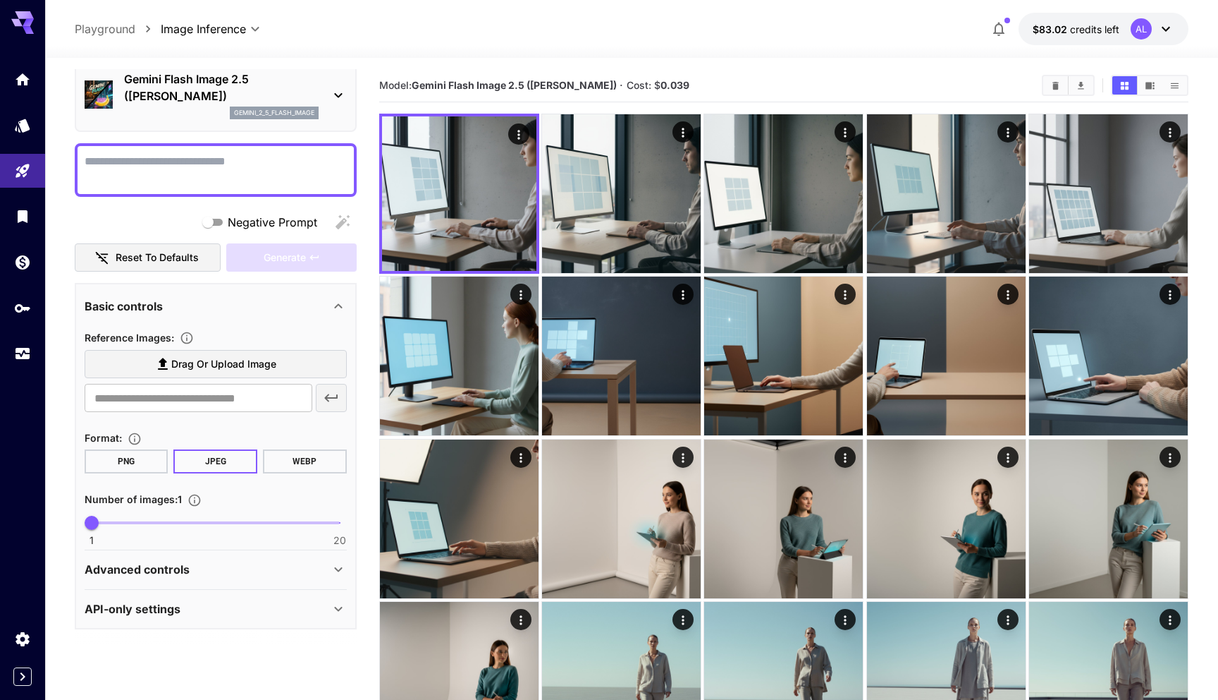
click at [223, 370] on span "Drag or upload image" at bounding box center [223, 364] width 105 height 18
click at [0, 0] on input "Drag or upload image" at bounding box center [0, 0] width 0 height 0
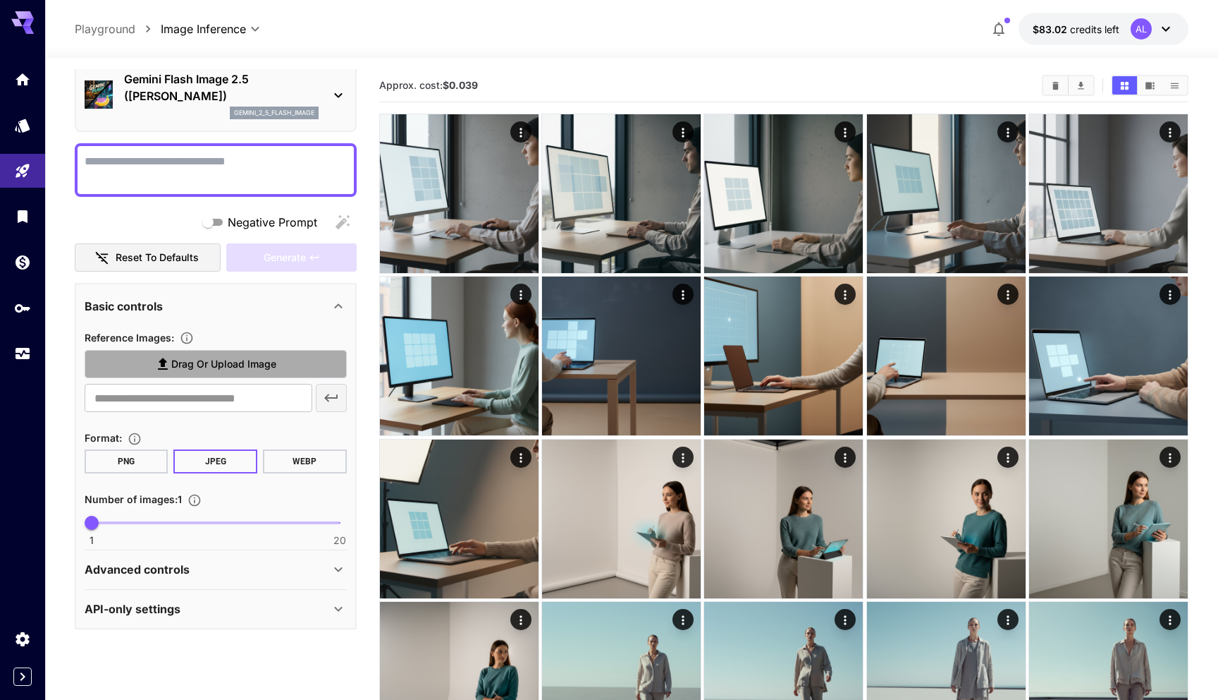
click at [193, 365] on span "Drag or upload image" at bounding box center [223, 364] width 105 height 18
click at [0, 0] on input "Drag or upload image" at bounding box center [0, 0] width 0 height 0
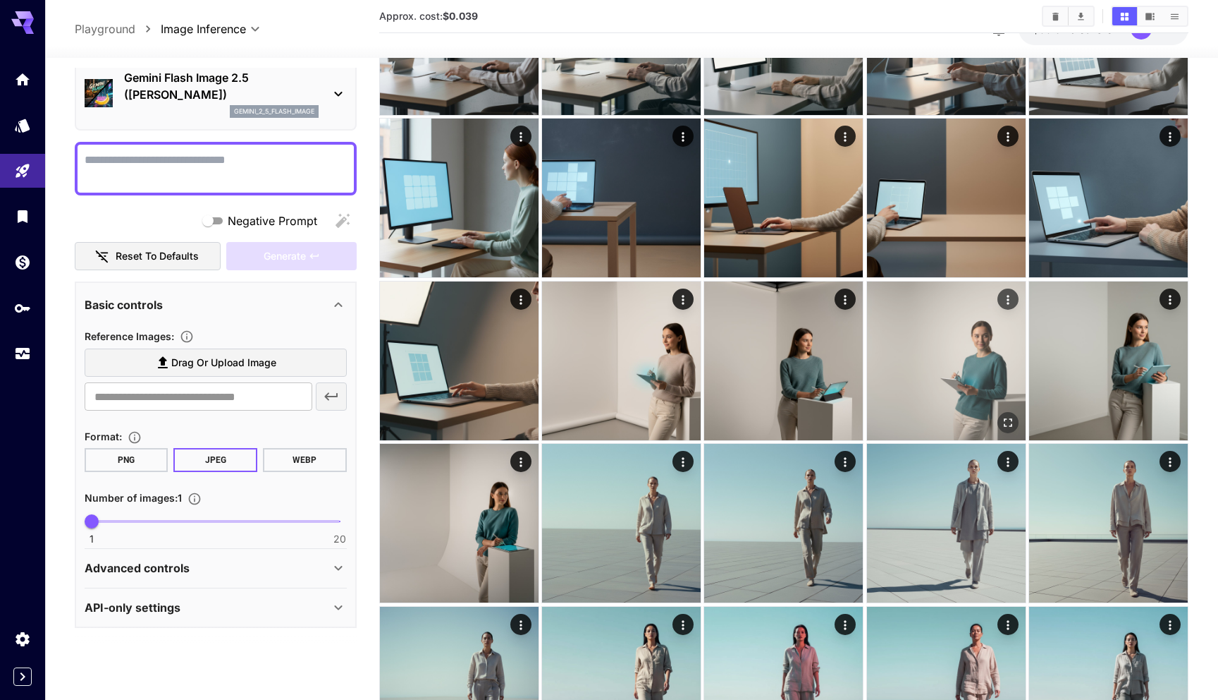
scroll to position [0, 0]
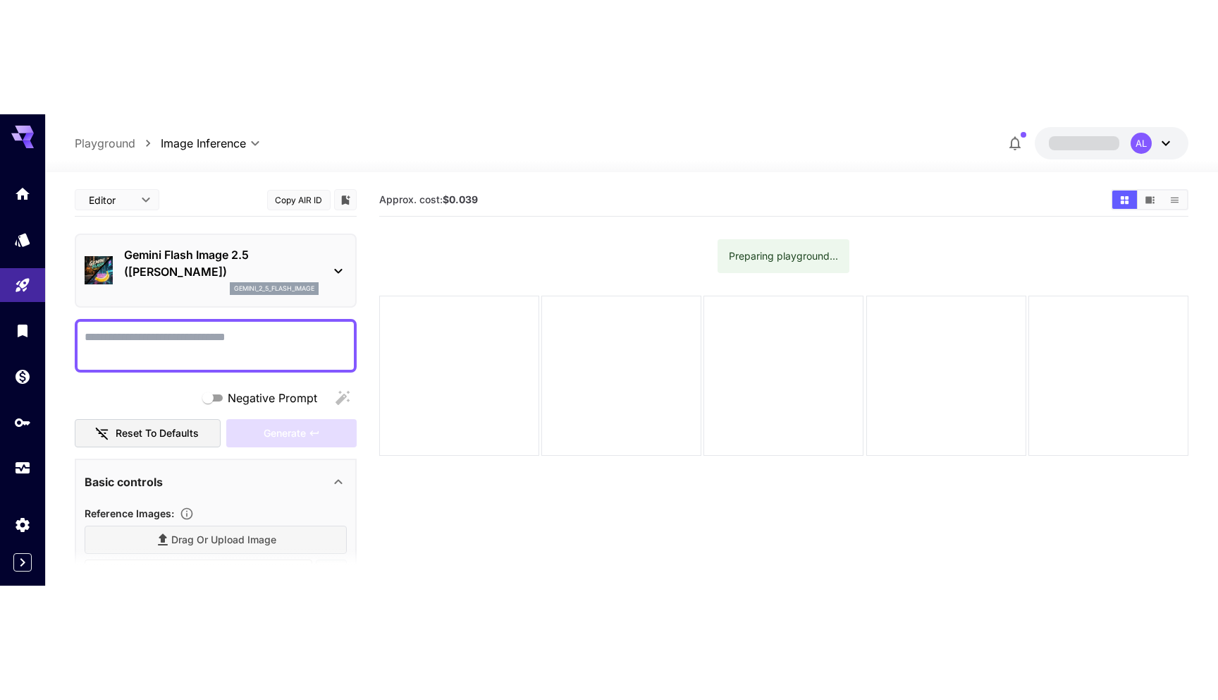
scroll to position [207, 0]
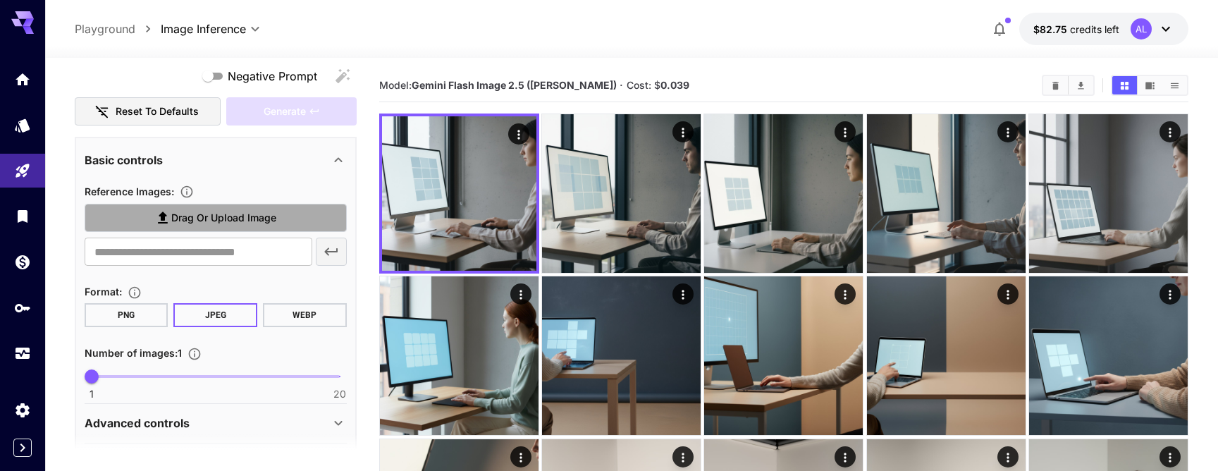
click at [236, 218] on span "Drag or upload image" at bounding box center [223, 218] width 105 height 18
click at [0, 0] on input "Drag or upload image" at bounding box center [0, 0] width 0 height 0
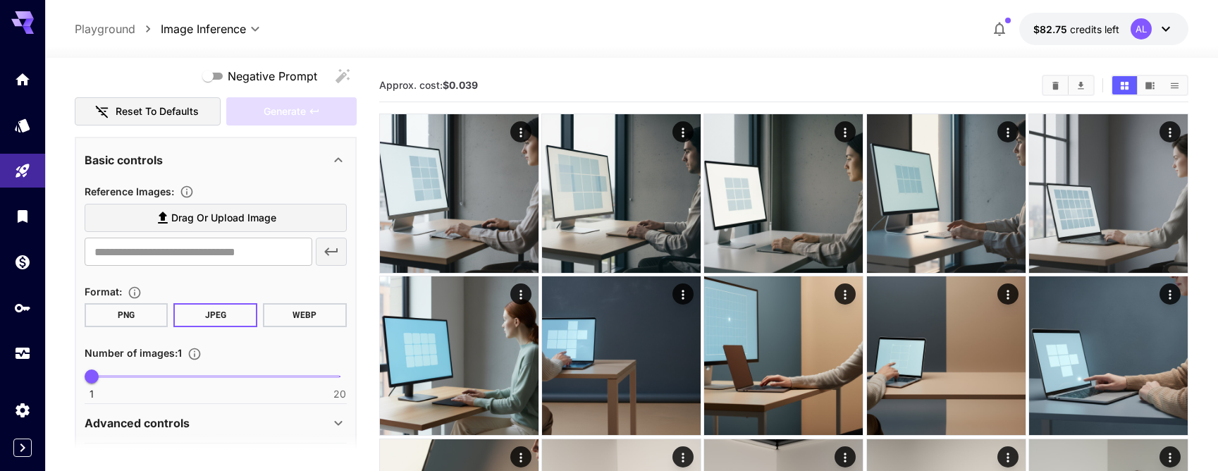
click at [268, 210] on span "Drag or upload image" at bounding box center [223, 218] width 105 height 18
click at [0, 0] on input "Drag or upload image" at bounding box center [0, 0] width 0 height 0
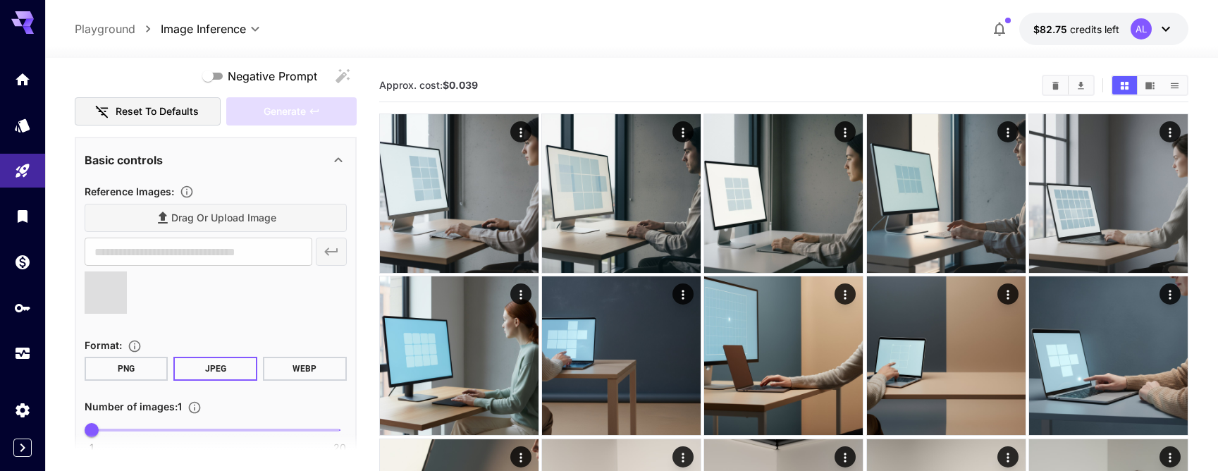
type input "**********"
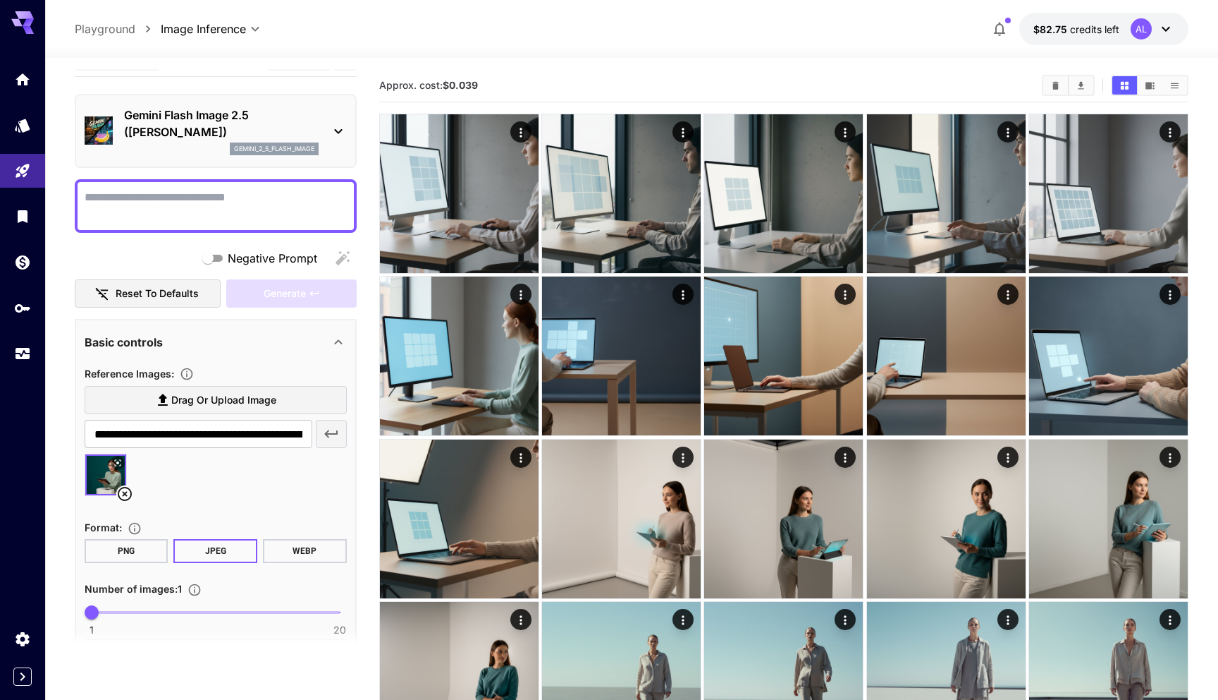
scroll to position [0, 0]
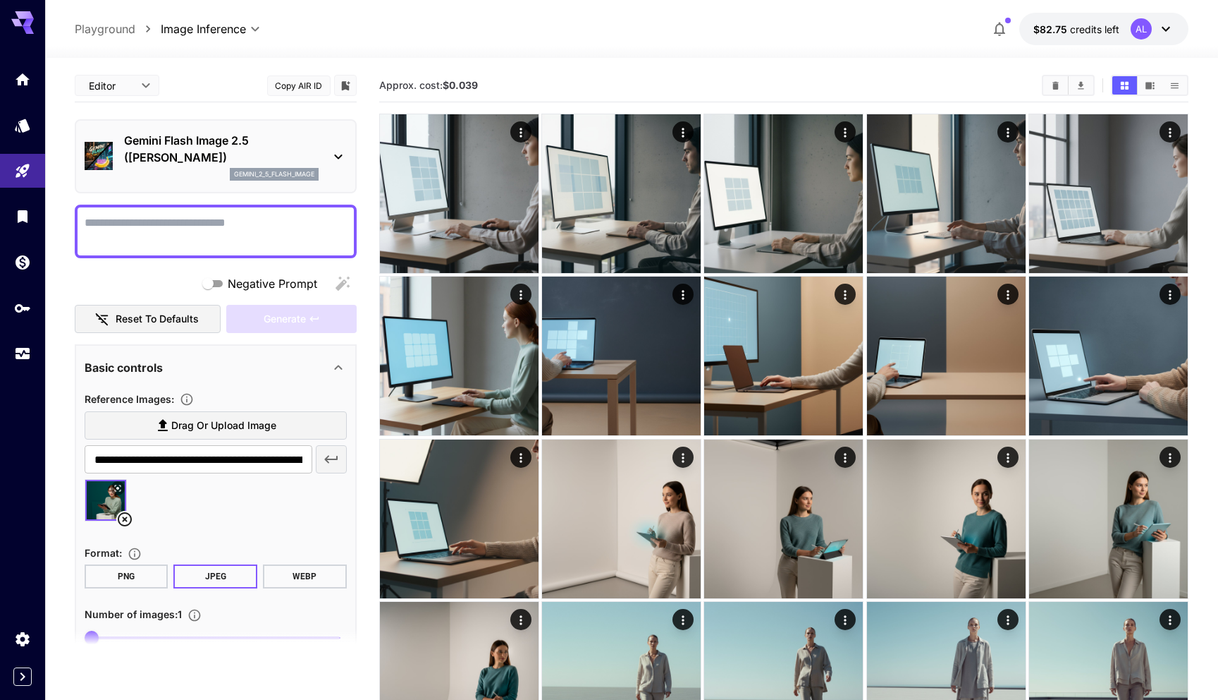
click at [238, 231] on textarea "Negative Prompt" at bounding box center [216, 231] width 262 height 34
paste textarea "**********"
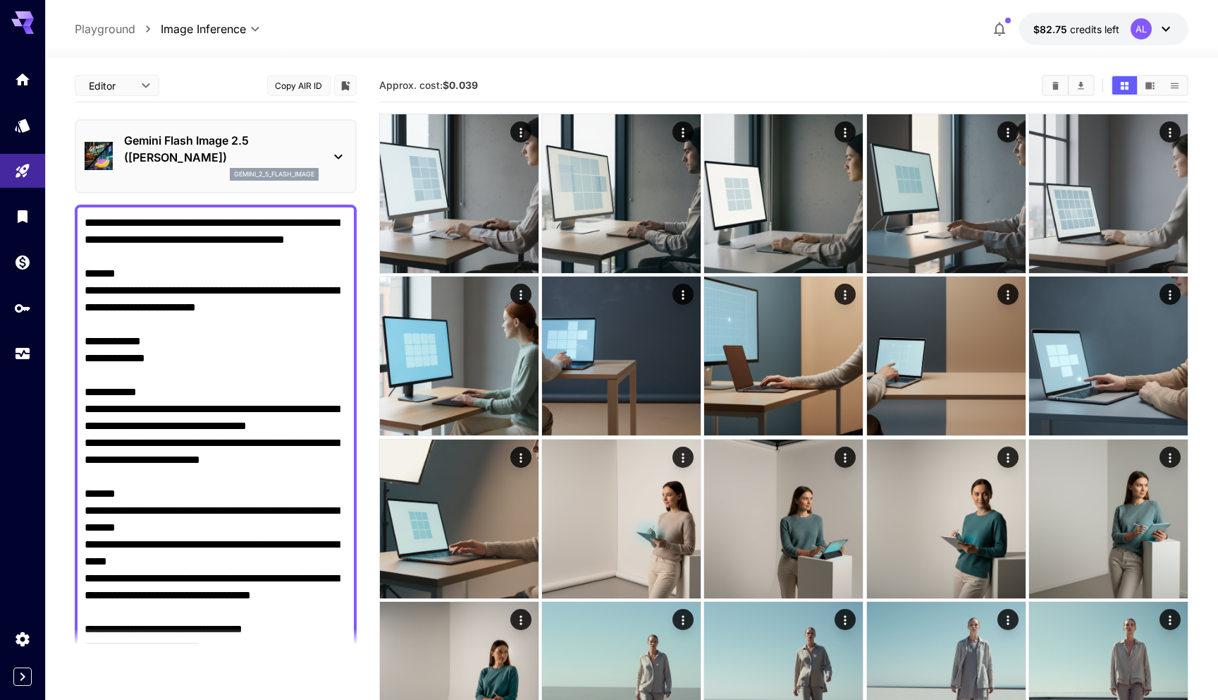
drag, startPoint x: 169, startPoint y: 379, endPoint x: 33, endPoint y: 377, distance: 136.1
paste textarea "**********"
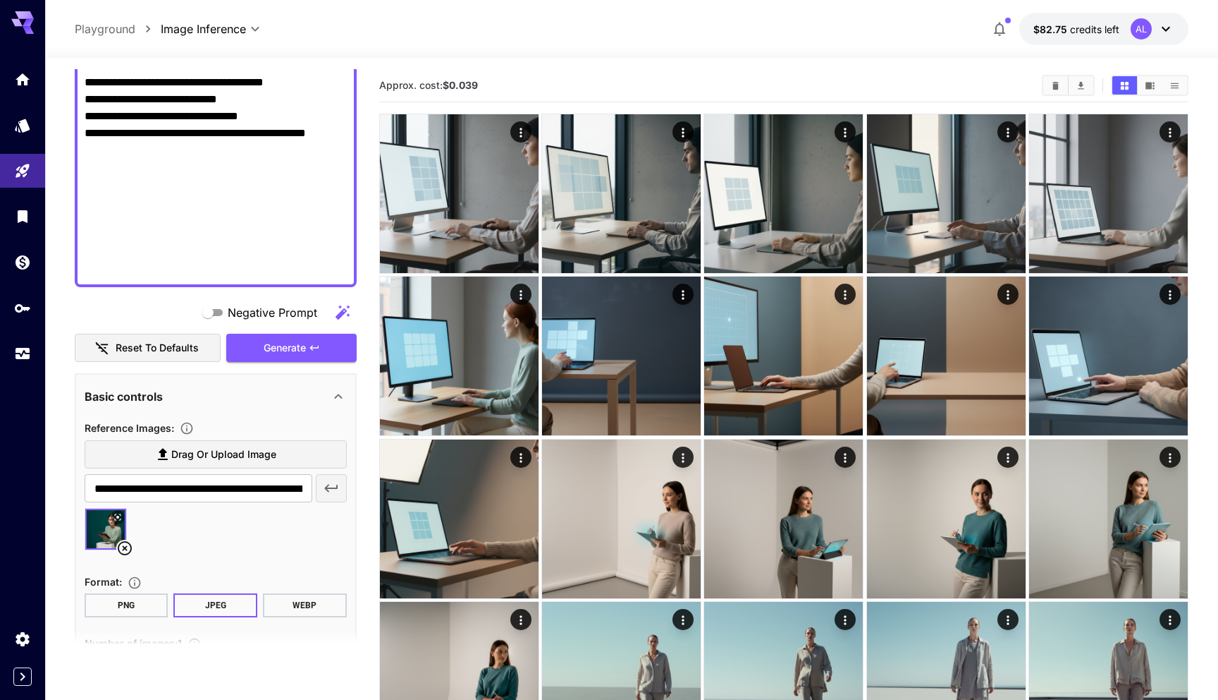
scroll to position [1773, 0]
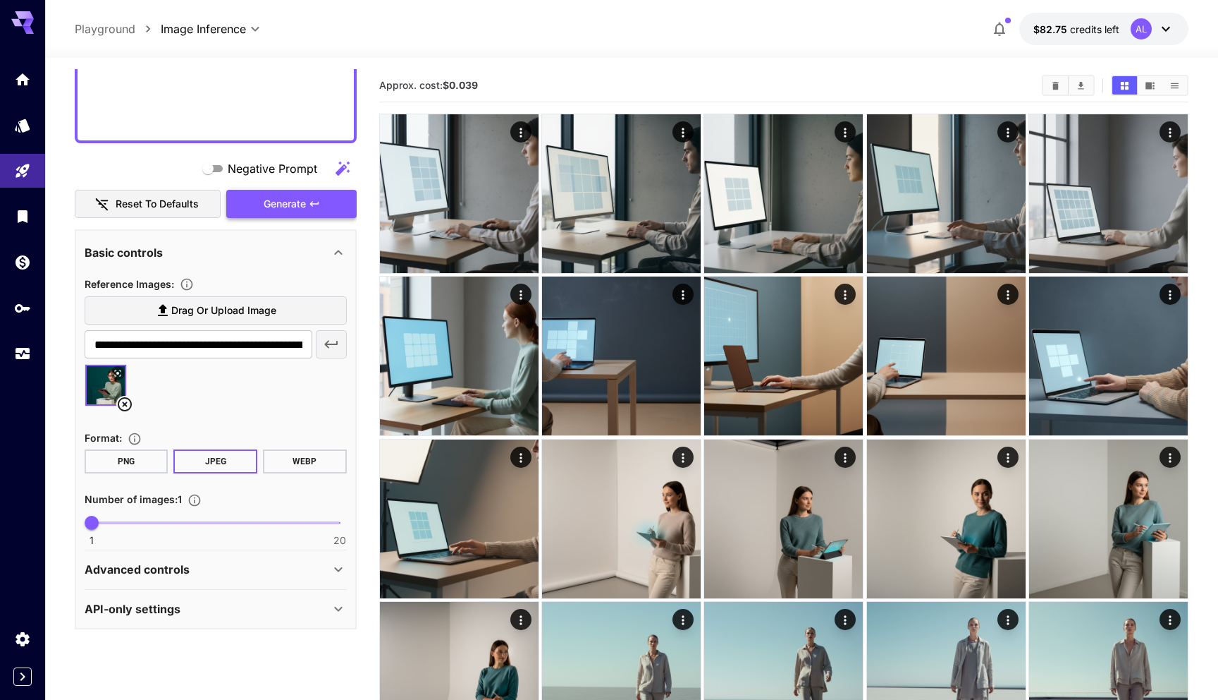
type textarea "**********"
click at [302, 202] on span "Generate" at bounding box center [285, 204] width 42 height 18
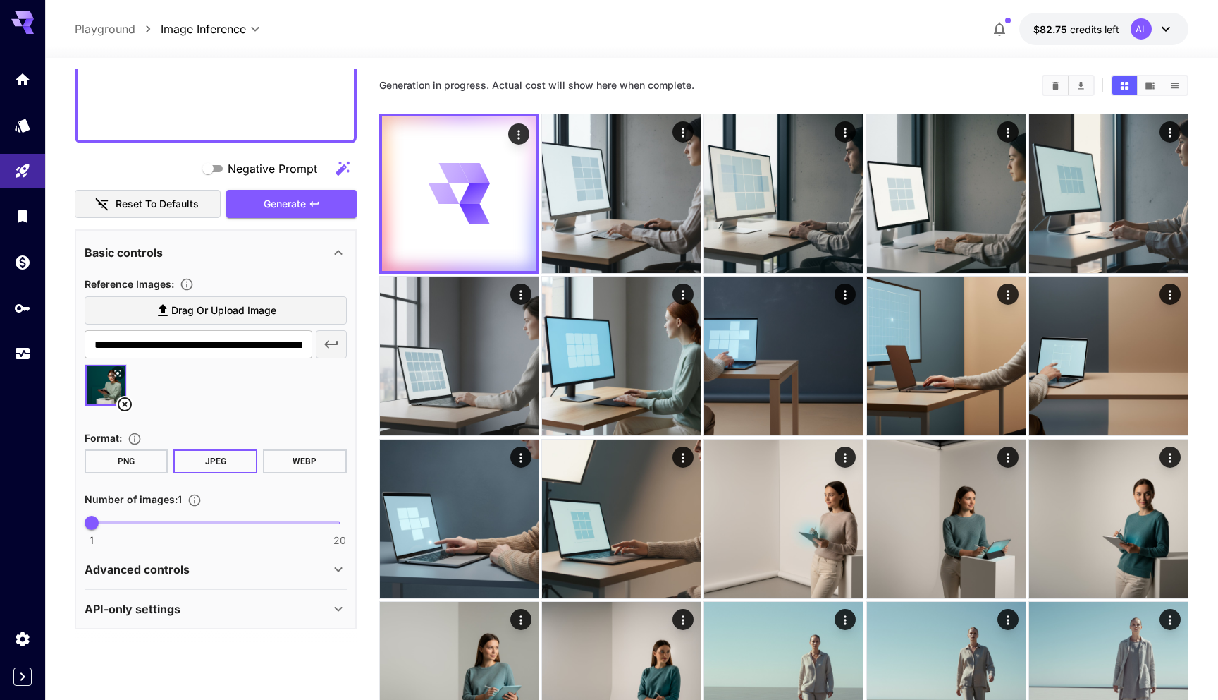
click at [126, 403] on icon at bounding box center [124, 404] width 17 height 17
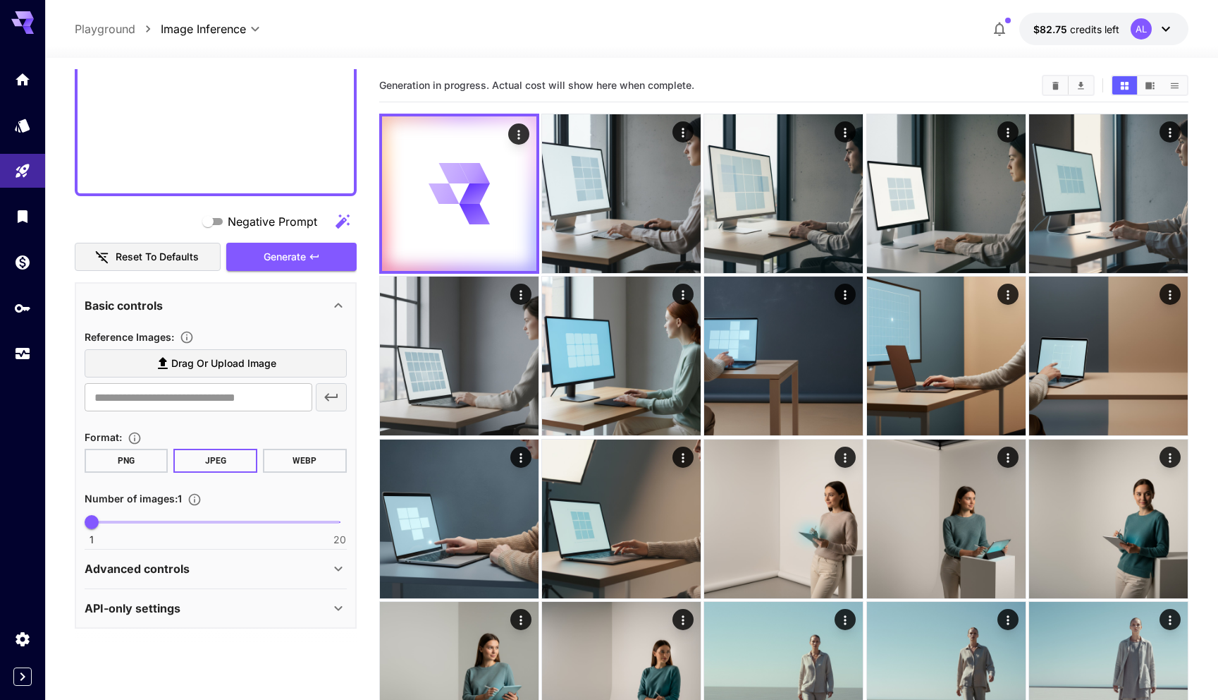
scroll to position [1720, 0]
click at [234, 367] on span "Drag or upload image" at bounding box center [223, 364] width 105 height 18
click at [0, 0] on input "Drag or upload image" at bounding box center [0, 0] width 0 height 0
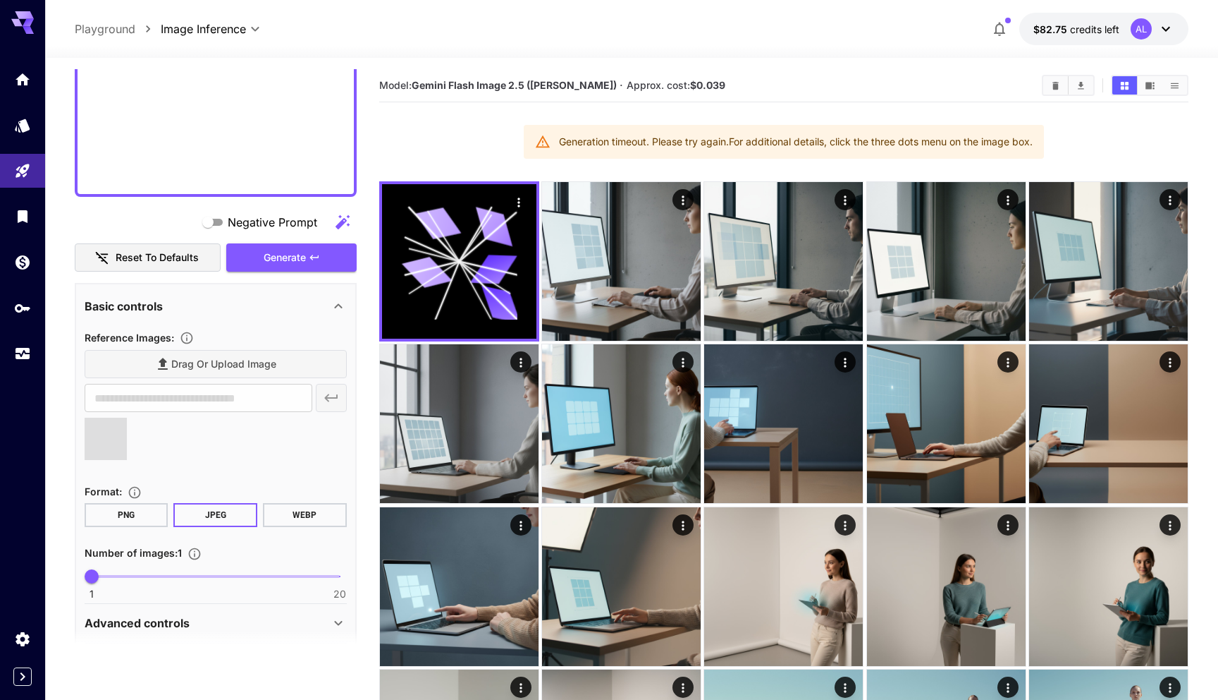
scroll to position [1711, 0]
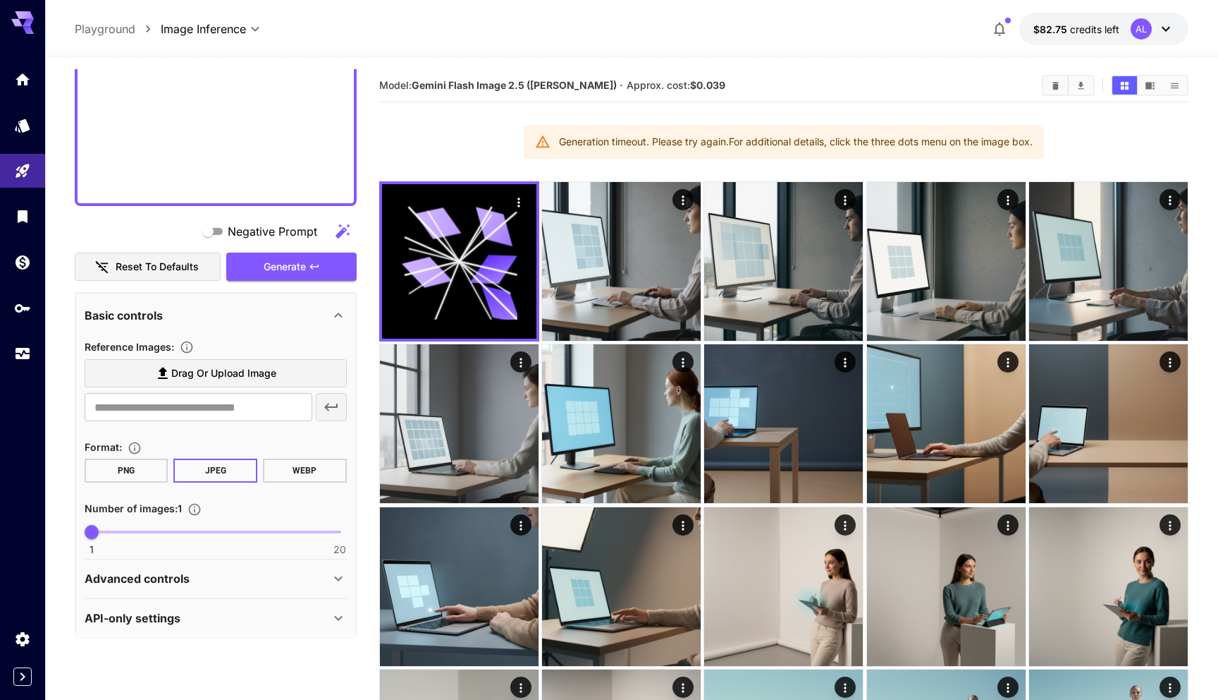
click at [819, 76] on div "Model: Gemini Flash Image 2.5 ([PERSON_NAME]) · Approx. cost: $0.039" at bounding box center [784, 85] width 810 height 21
click at [799, 80] on section "Model: Gemini Flash Image 2.5 ([PERSON_NAME]) · Approx. cost: $0.039" at bounding box center [705, 85] width 652 height 17
click at [810, 76] on div "Model: Gemini Flash Image 2.5 ([PERSON_NAME]) · Approx. cost: $0.039" at bounding box center [784, 85] width 810 height 21
click at [200, 367] on span "Drag or upload image" at bounding box center [223, 374] width 105 height 18
click at [0, 0] on input "Drag or upload image" at bounding box center [0, 0] width 0 height 0
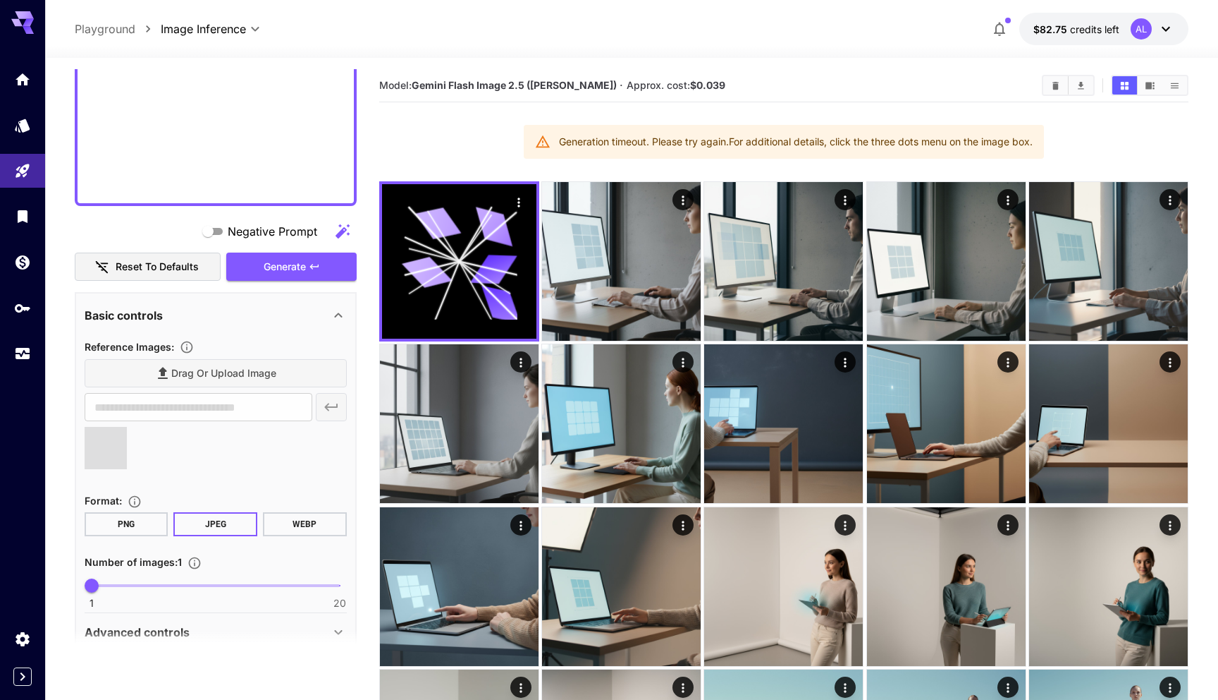
type input "**********"
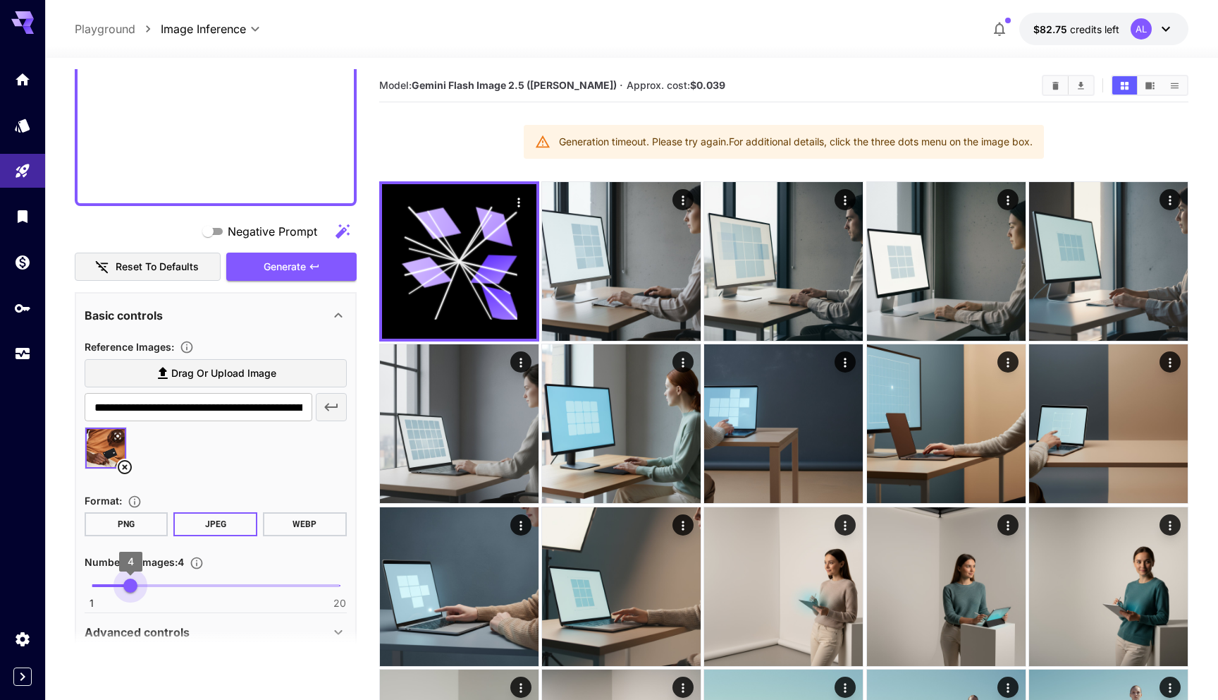
type input "*"
drag, startPoint x: 92, startPoint y: 586, endPoint x: 138, endPoint y: 586, distance: 45.8
click at [138, 470] on span "5" at bounding box center [144, 585] width 14 height 14
click at [326, 261] on button "Generate" at bounding box center [291, 266] width 130 height 29
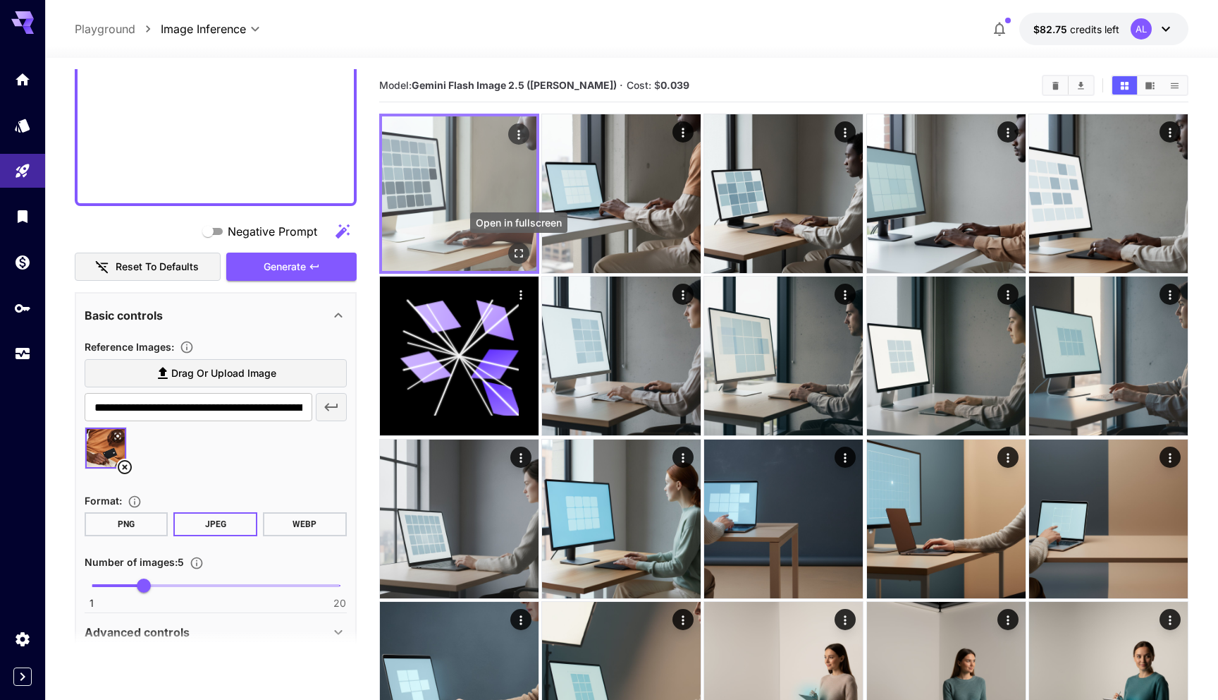
click at [518, 252] on icon "Open in fullscreen" at bounding box center [519, 253] width 14 height 14
